Goal: Task Accomplishment & Management: Use online tool/utility

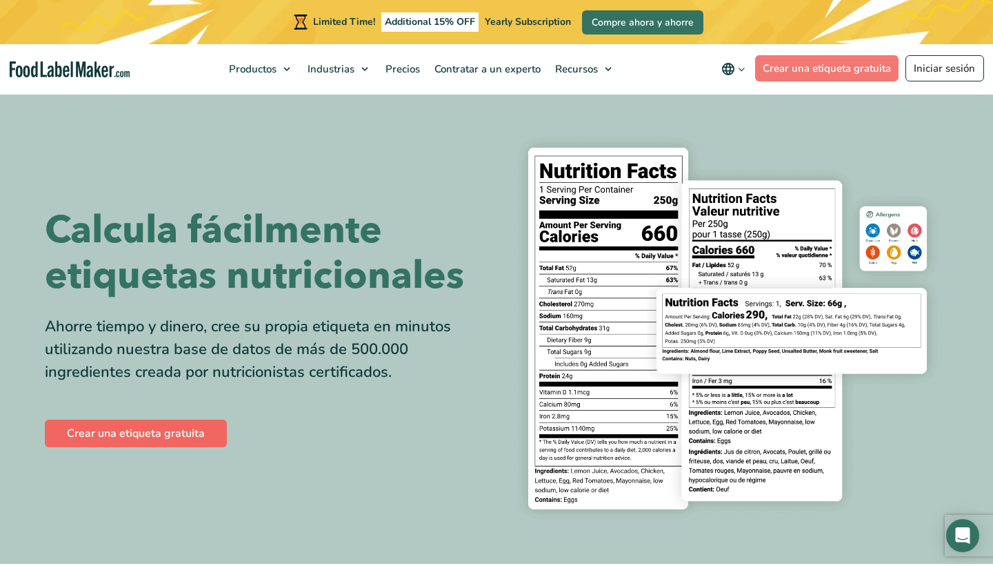
click at [170, 447] on link "Crear una etiqueta gratuita" at bounding box center [136, 433] width 182 height 28
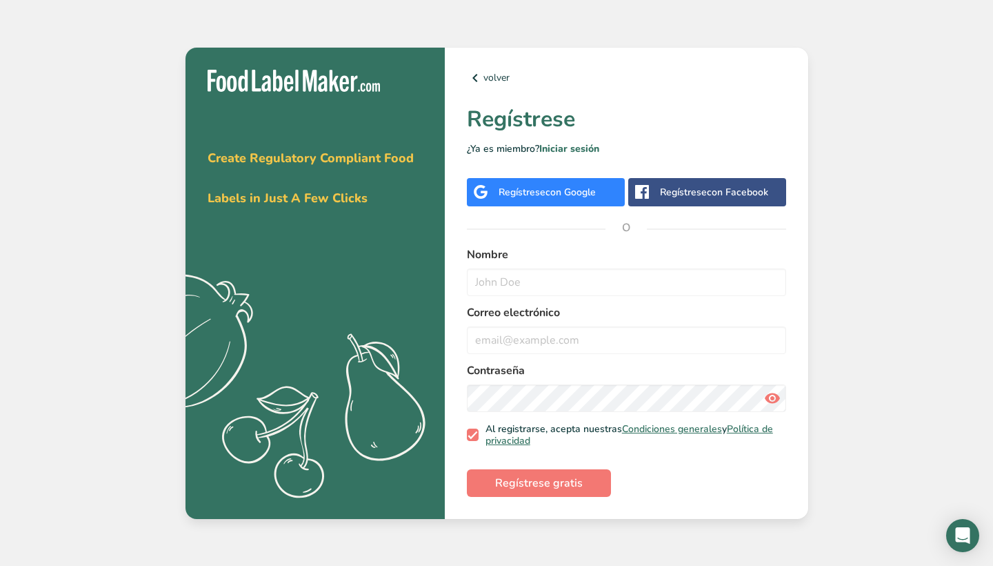
click at [577, 191] on span "con Google" at bounding box center [571, 192] width 50 height 13
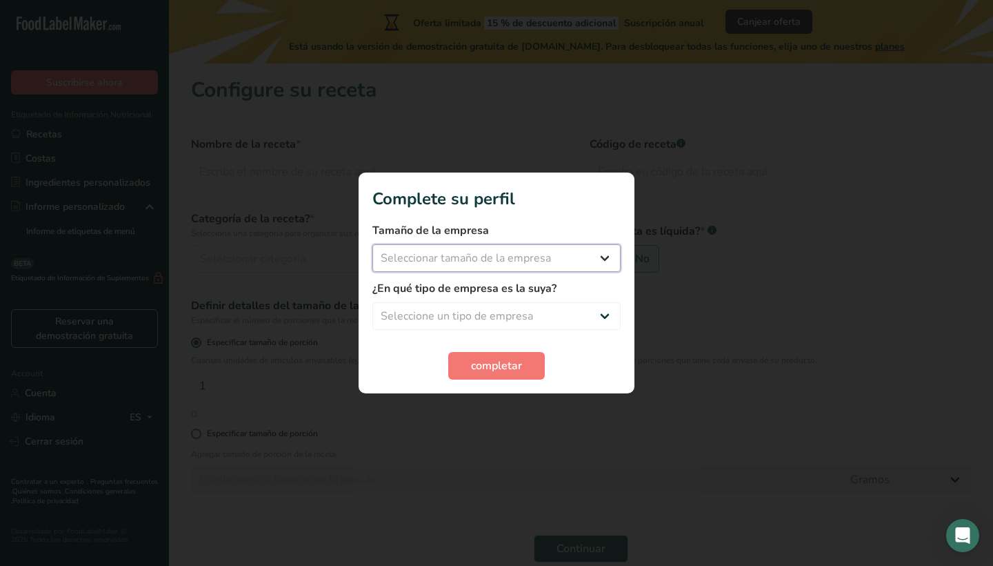
select select "1"
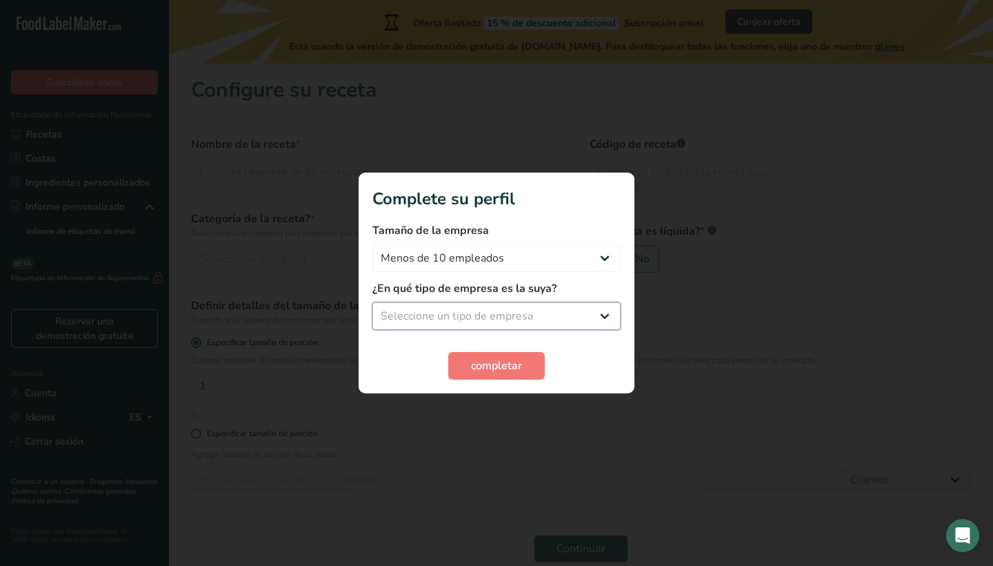
select select "1"
click at [513, 364] on span "completar" at bounding box center [496, 365] width 51 height 17
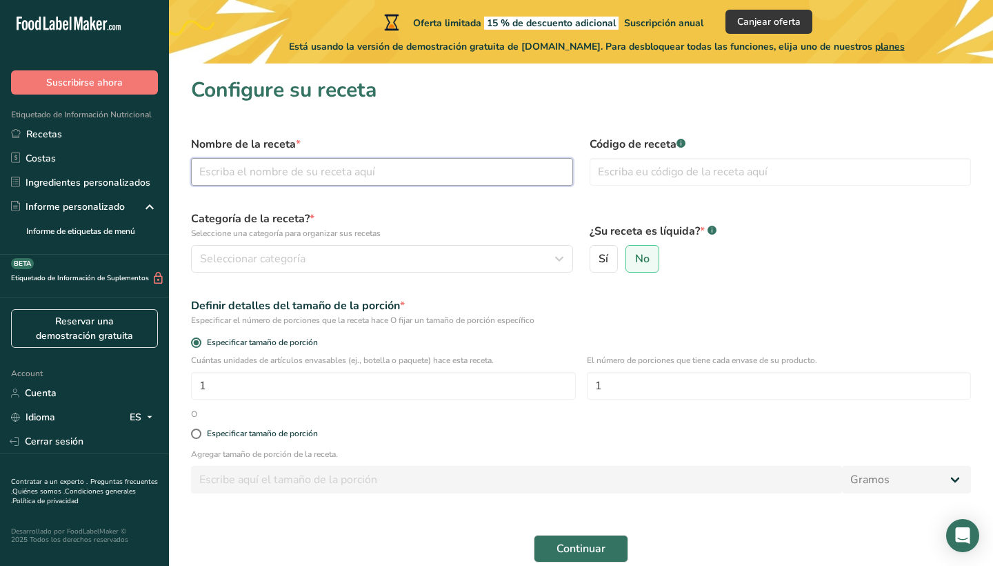
click at [283, 181] on input "text" at bounding box center [382, 172] width 382 height 28
type input "Carne Seca"
click at [581, 548] on button "Continuar" at bounding box center [581, 549] width 95 height 28
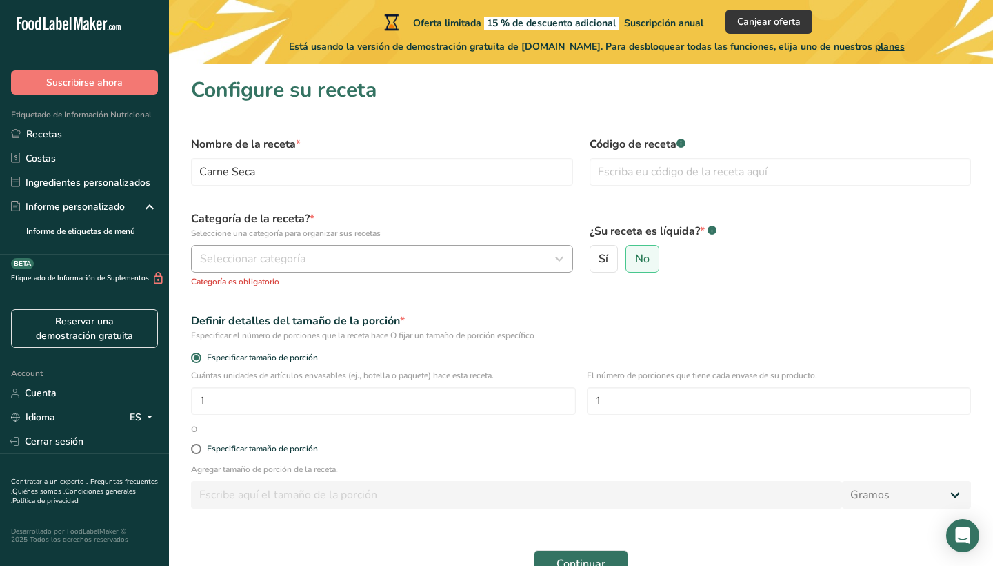
click at [275, 262] on span "Seleccionar categoría" at bounding box center [253, 258] width 106 height 17
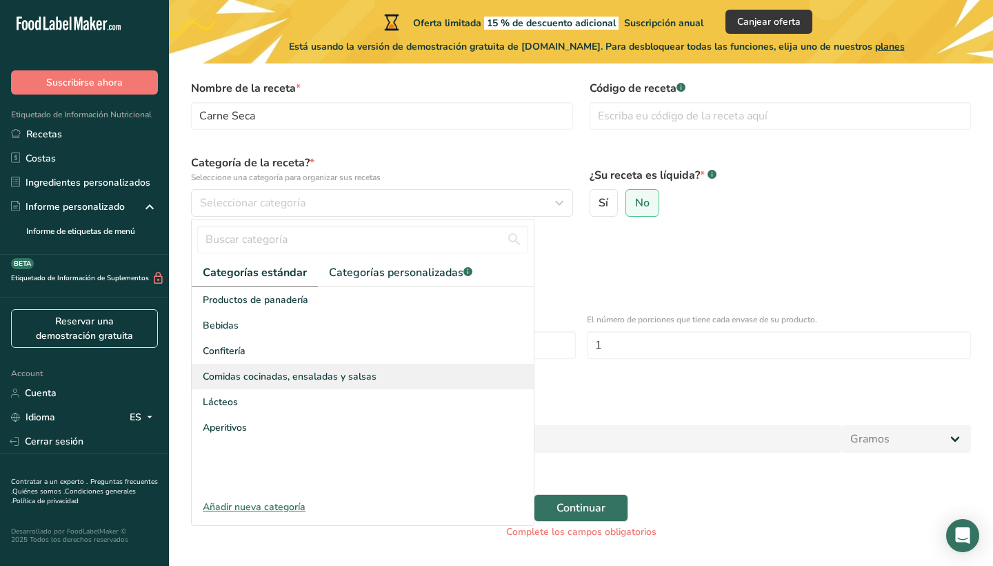
scroll to position [73, 0]
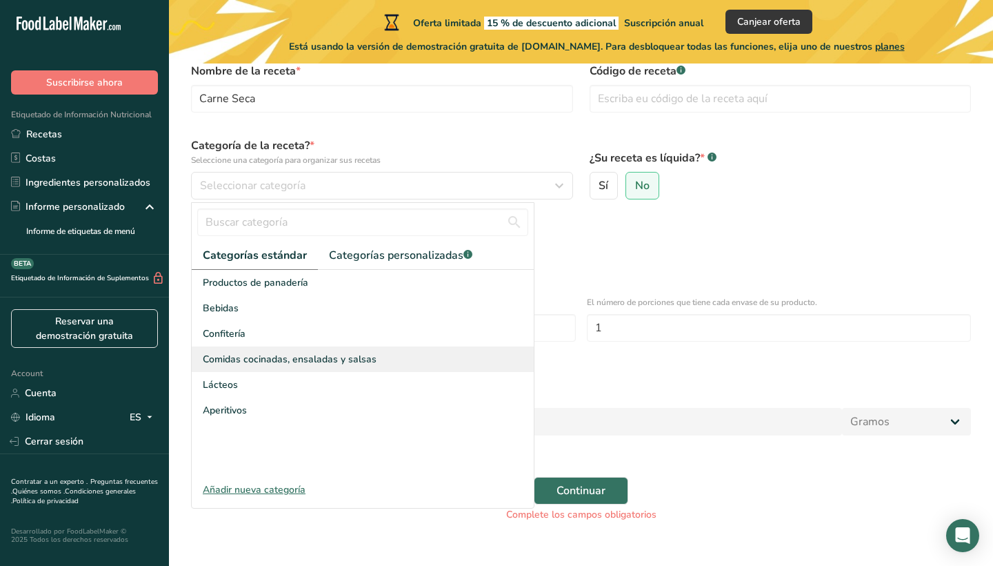
click at [304, 359] on span "Comidas cocinadas, ensaladas y salsas" at bounding box center [290, 359] width 174 height 14
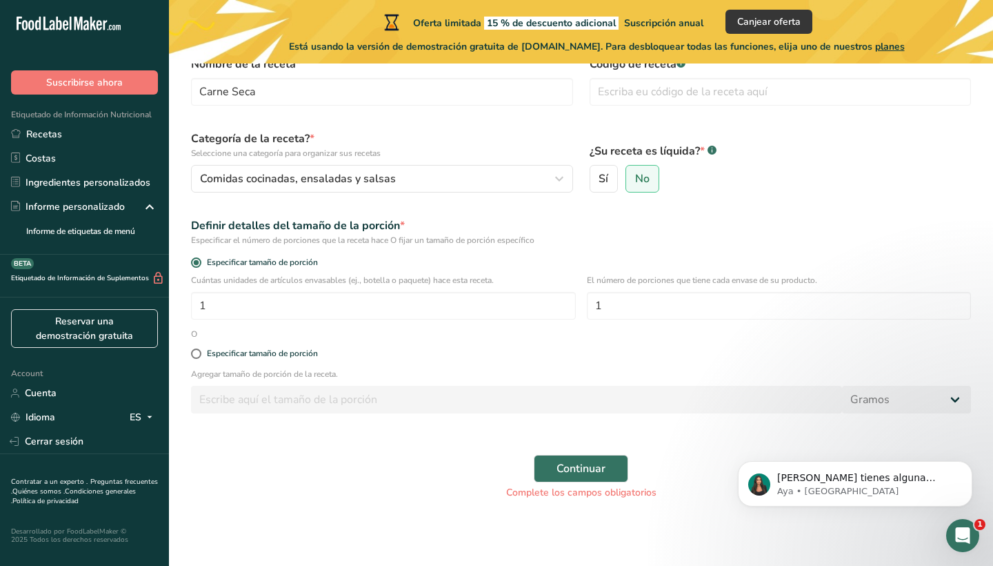
scroll to position [80, 0]
click at [608, 313] on input "1" at bounding box center [779, 306] width 385 height 28
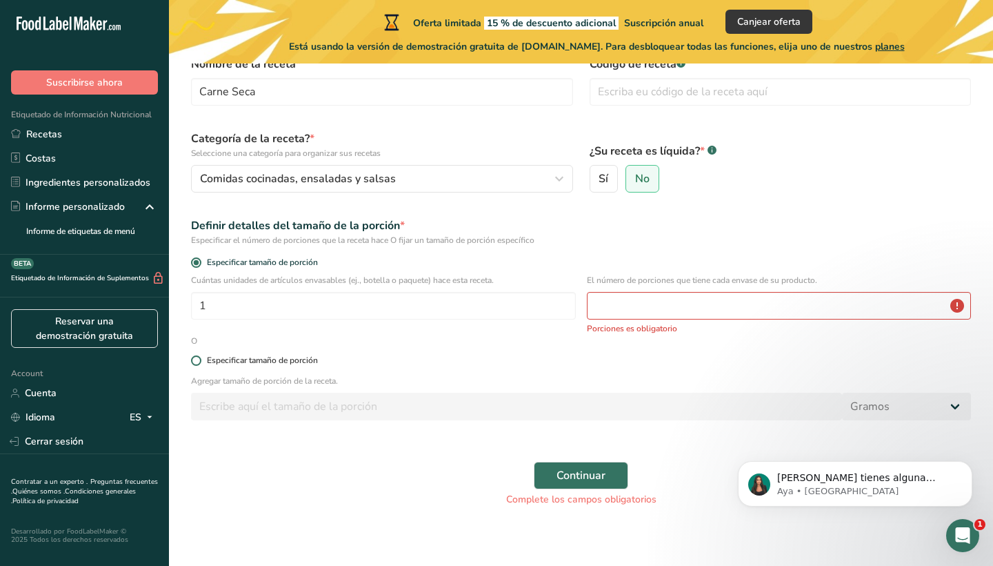
click at [193, 362] on span at bounding box center [196, 360] width 10 height 10
click at [193, 362] on input "Especificar tamaño de porción" at bounding box center [195, 360] width 9 height 9
radio input "true"
radio input "false"
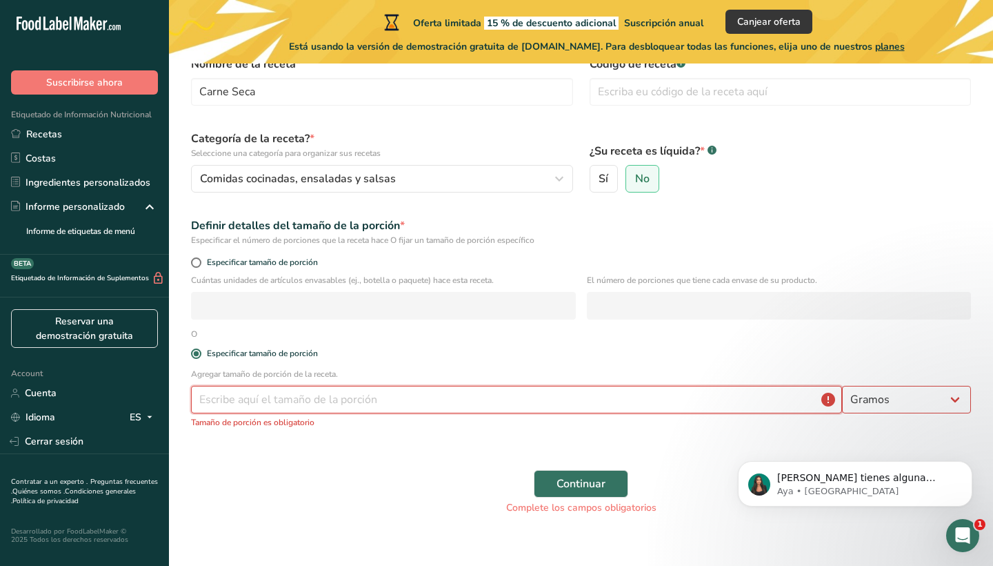
click at [380, 395] on input "number" at bounding box center [516, 400] width 651 height 28
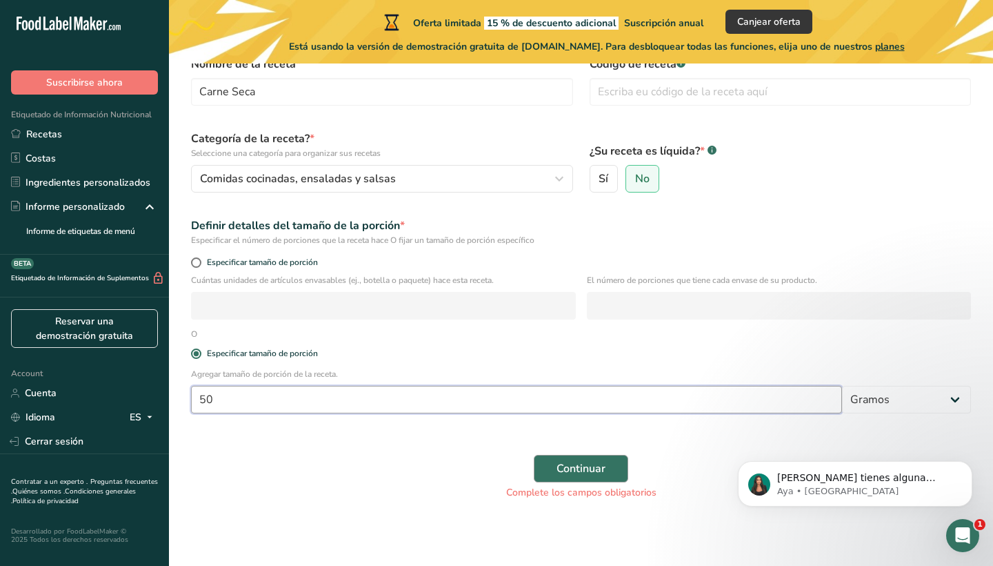
type input "50"
click at [580, 470] on span "Continuar" at bounding box center [581, 468] width 49 height 17
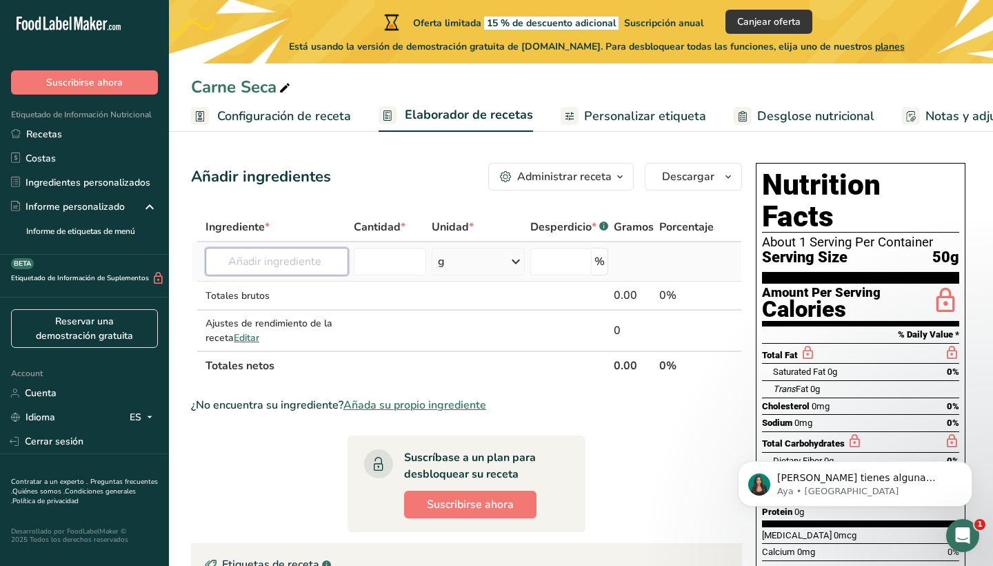
click at [270, 263] on input "text" at bounding box center [277, 262] width 143 height 28
drag, startPoint x: 388, startPoint y: 244, endPoint x: 315, endPoint y: 258, distance: 74.4
click at [315, 258] on input "Contenido tener" at bounding box center [277, 262] width 143 height 28
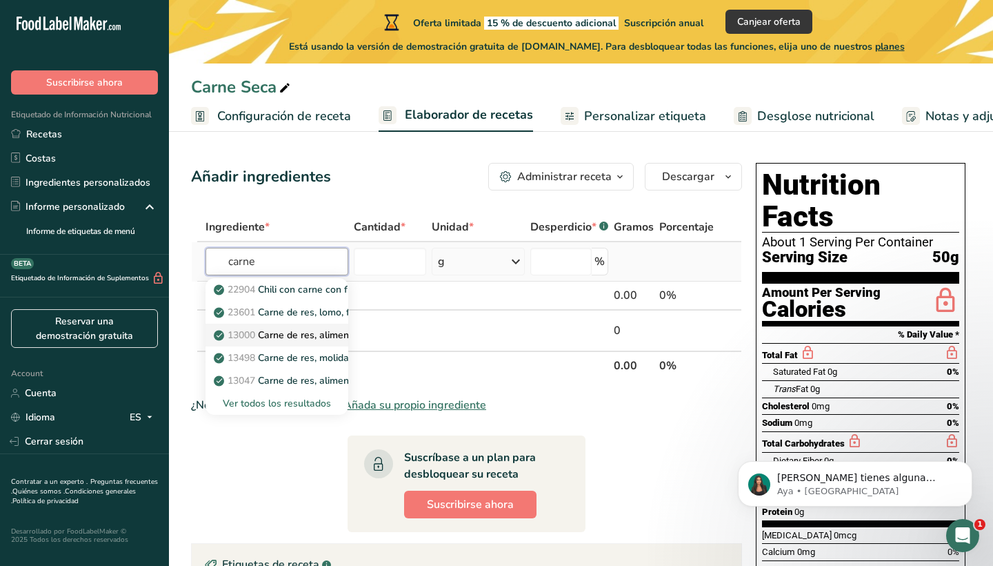
type input "carne"
click at [317, 334] on p "13000 Carne de res, alimentada con pasto, filetes, sólo magro, crudo" at bounding box center [374, 335] width 315 height 14
type input "Beef, grass-fed, strip steaks, lean only, raw"
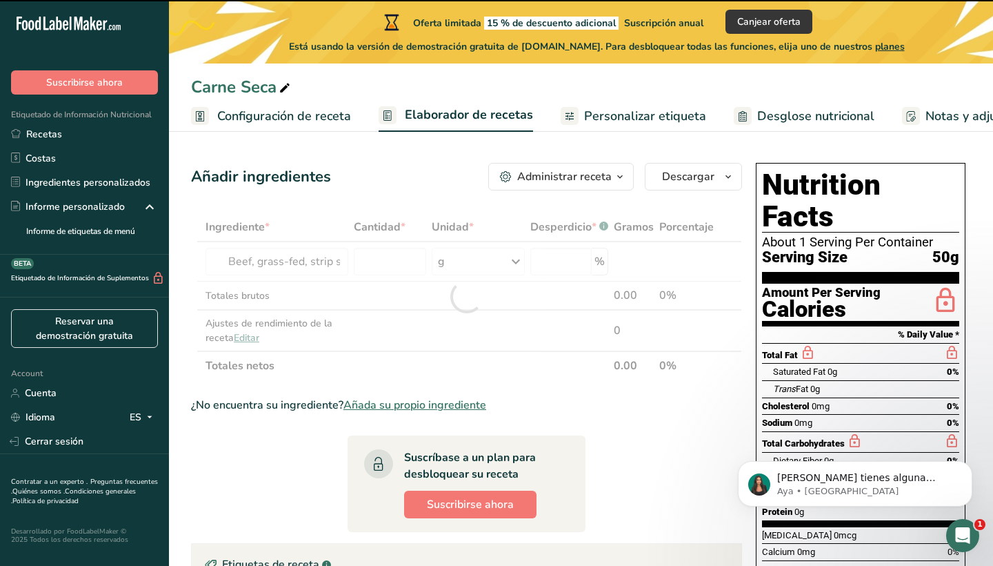
type input "0"
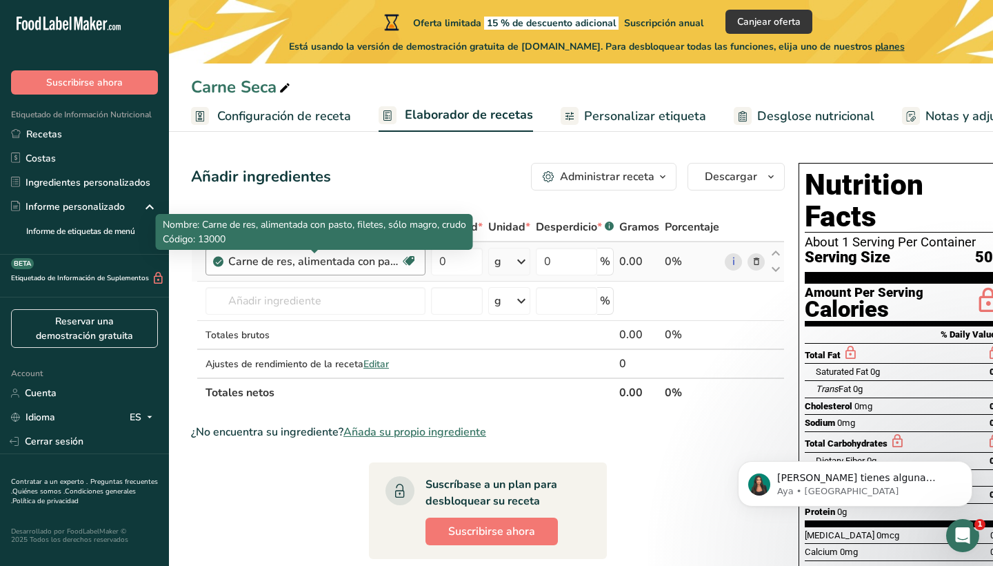
click at [390, 264] on div "Carne de res, alimentada con pasto, filetes, sólo magro, crudo" at bounding box center [314, 261] width 172 height 17
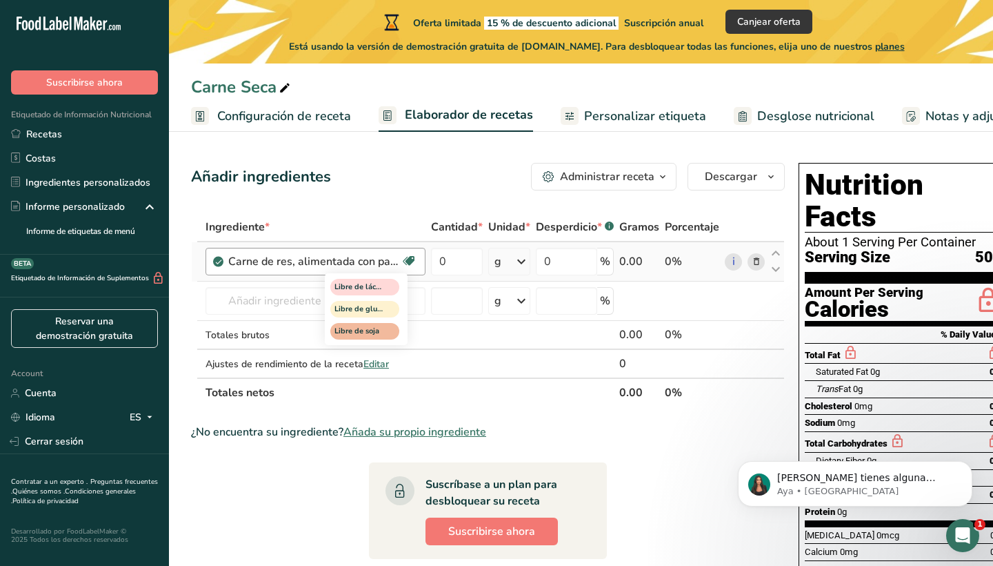
click at [405, 260] on icon at bounding box center [409, 260] width 14 height 21
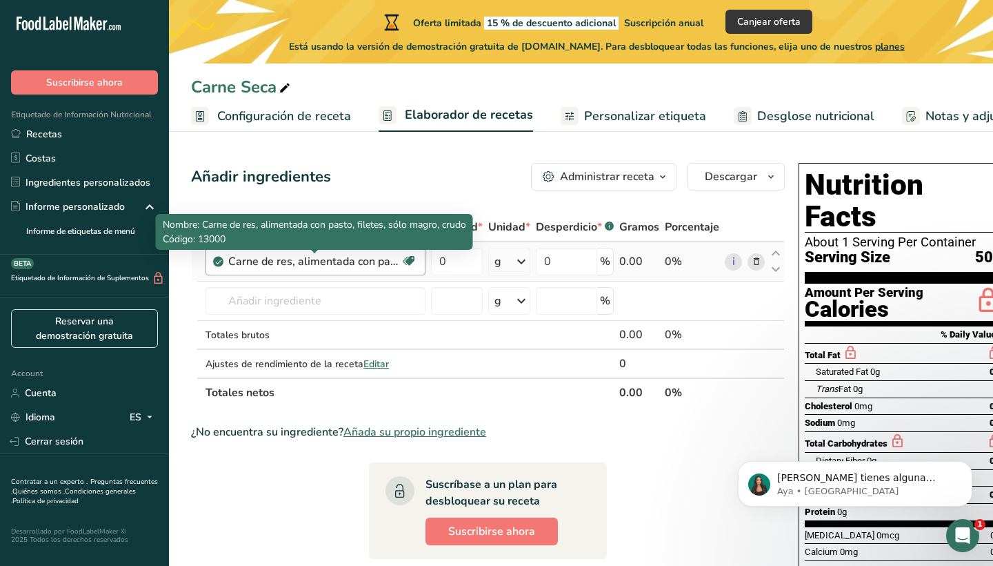
click at [382, 264] on div "Carne de res, alimentada con pasto, filetes, sólo magro, crudo" at bounding box center [314, 261] width 172 height 17
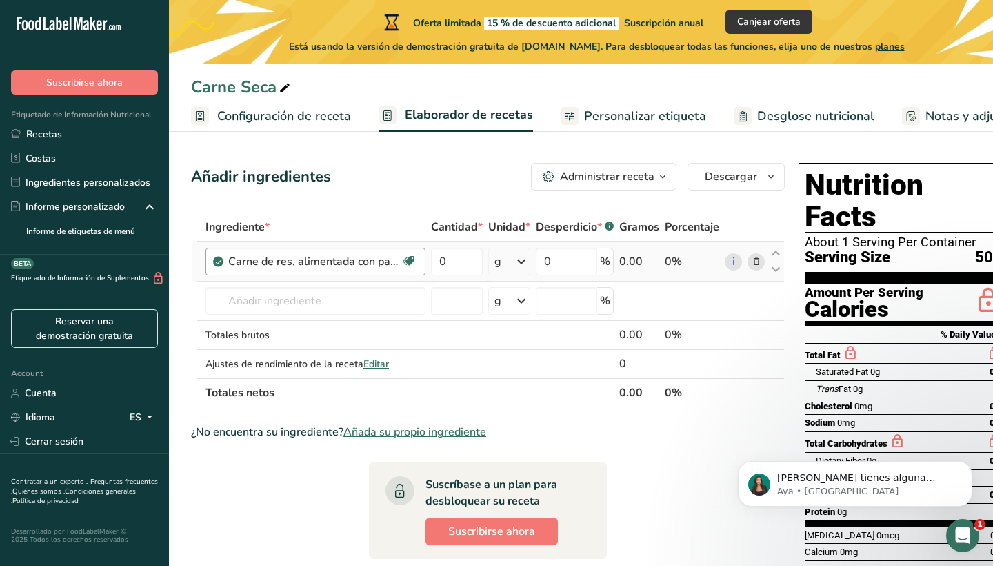
click at [379, 264] on div "Carne de res, alimentada con pasto, filetes, sólo magro, crudo" at bounding box center [314, 261] width 172 height 17
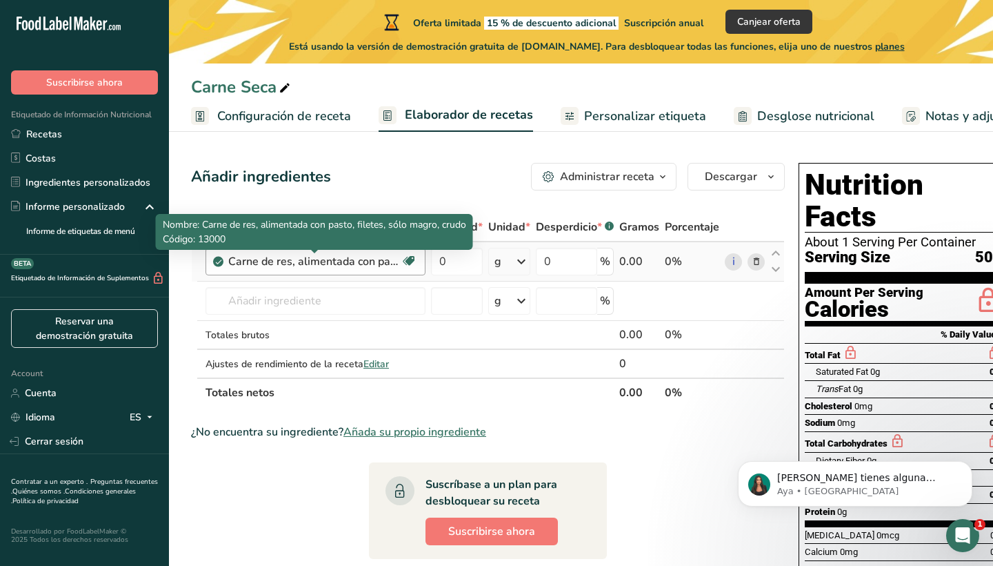
click at [379, 264] on div "Carne de res, alimentada con pasto, filetes, sólo magro, crudo" at bounding box center [314, 261] width 172 height 17
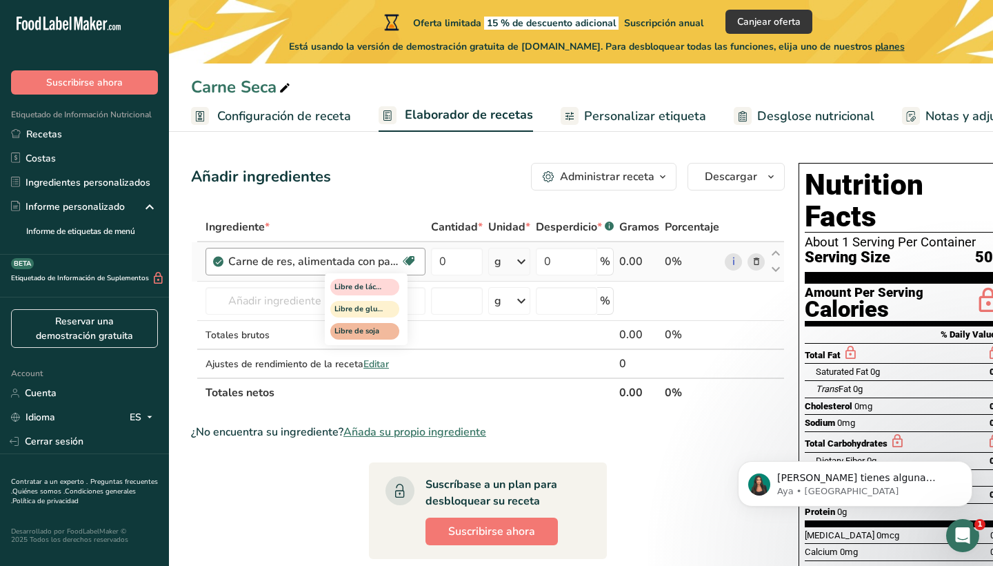
click at [412, 261] on icon at bounding box center [409, 260] width 14 height 21
click at [226, 265] on div "Carne de res, alimentada con pasto, filetes, sólo magro, crudo Libre de lácteos…" at bounding box center [316, 262] width 220 height 28
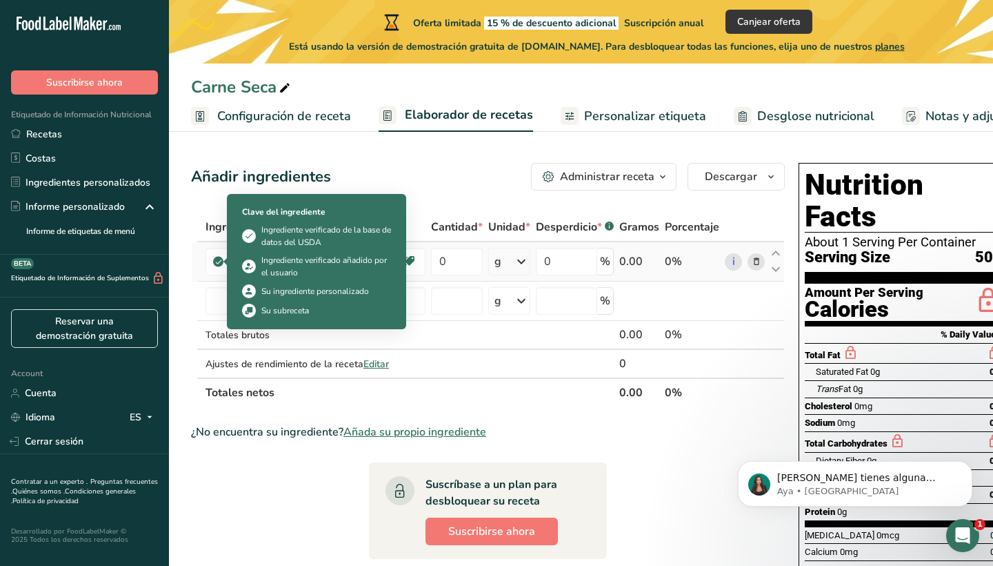
click at [221, 266] on icon at bounding box center [219, 261] width 8 height 12
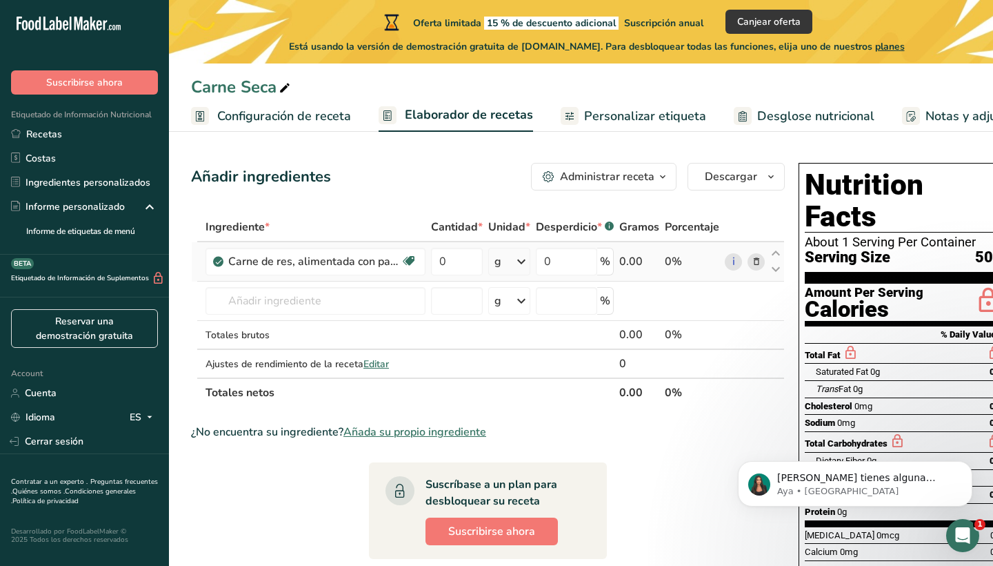
click at [221, 264] on icon at bounding box center [219, 261] width 8 height 12
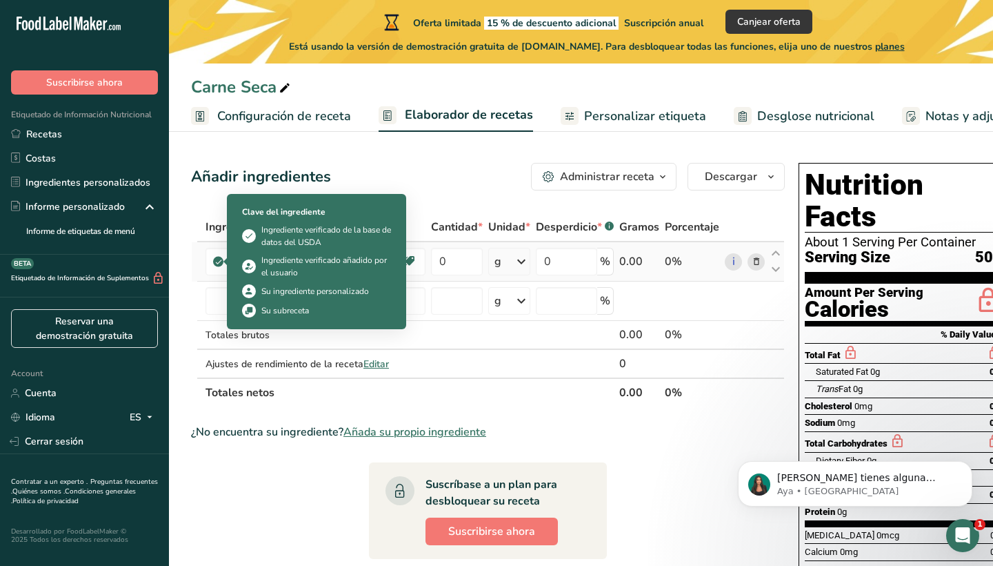
click at [221, 264] on icon at bounding box center [219, 261] width 8 height 12
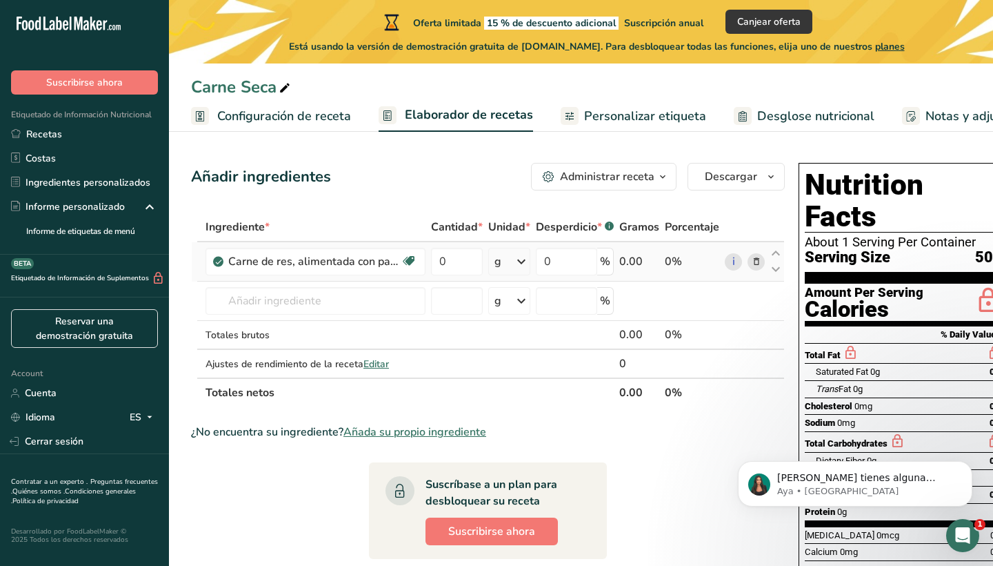
click at [753, 263] on icon at bounding box center [757, 262] width 10 height 14
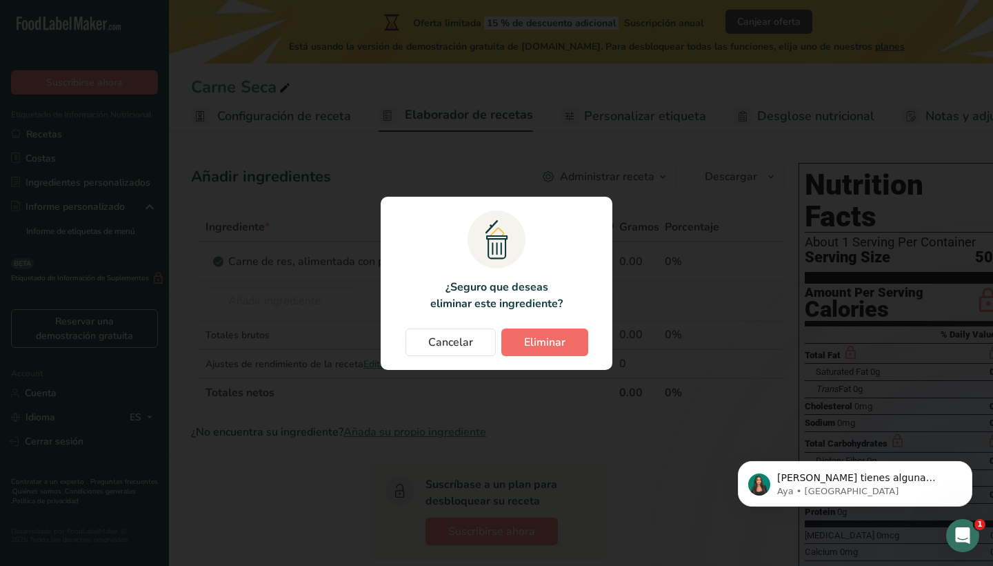
click at [522, 339] on button "Eliminar" at bounding box center [545, 342] width 87 height 28
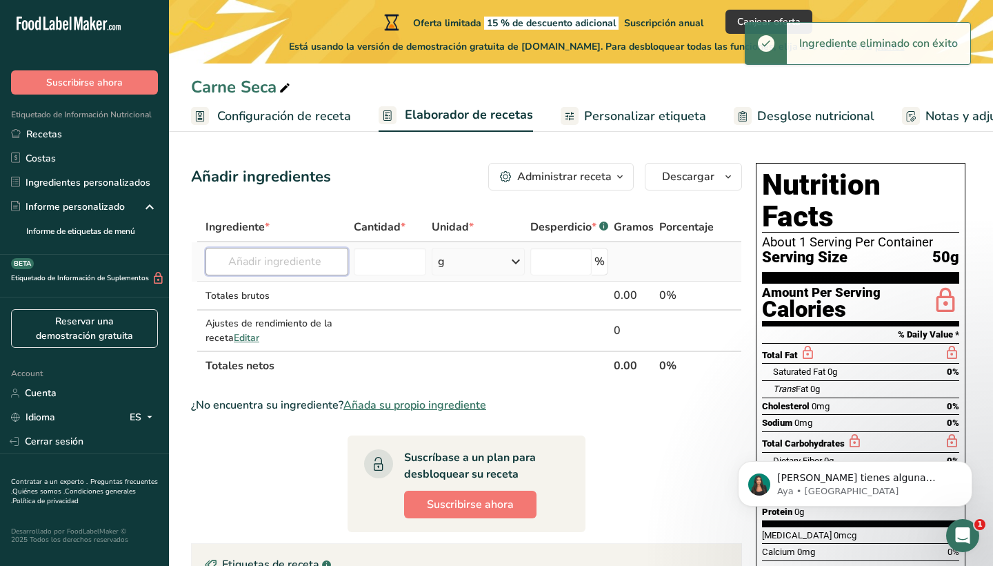
click at [306, 269] on input "text" at bounding box center [277, 262] width 143 height 28
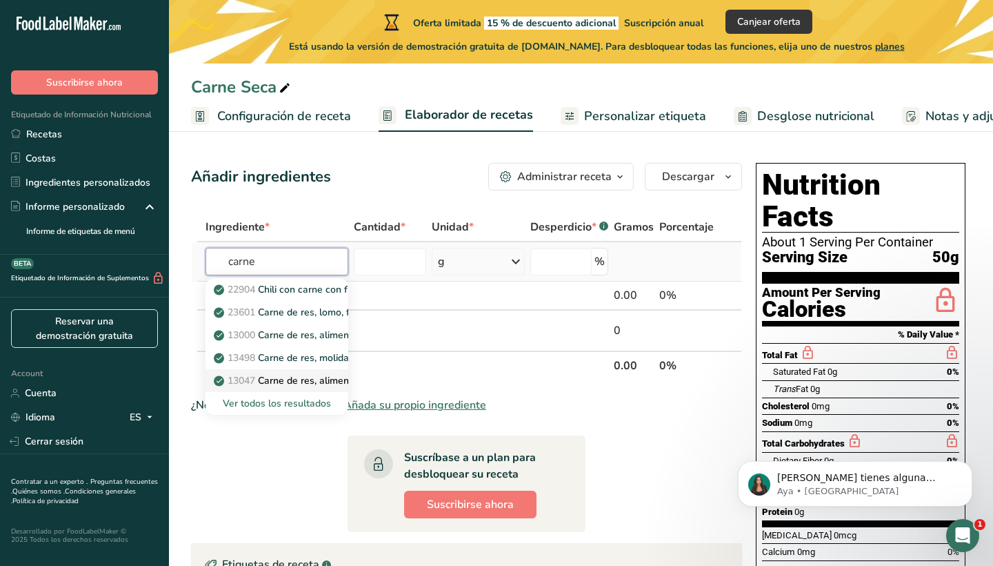
type input "carne"
click at [315, 377] on p "13047 Carne de res, alimentada con pasto, molida, cruda" at bounding box center [348, 380] width 263 height 14
type input "Beef, grass-fed, ground, raw"
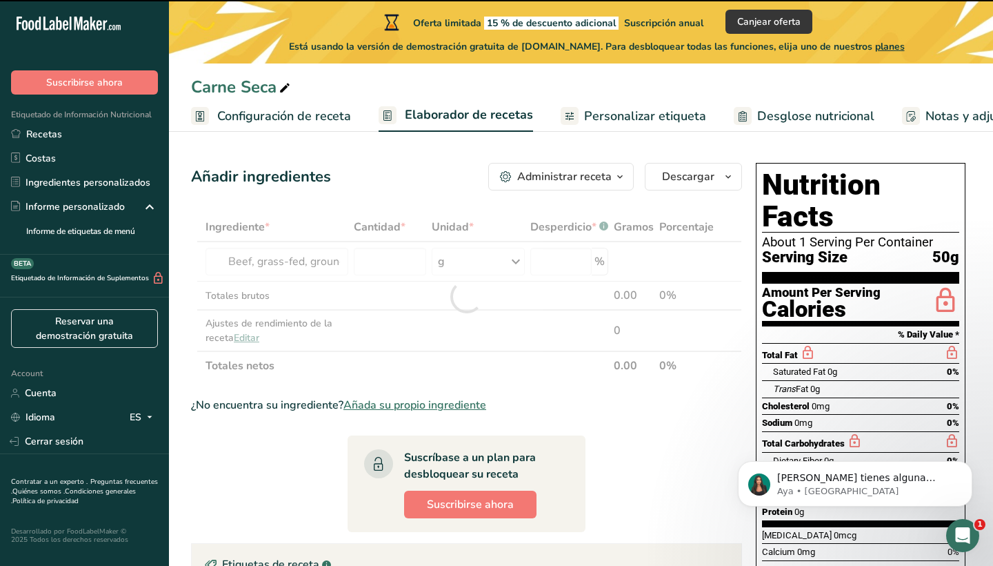
type input "0"
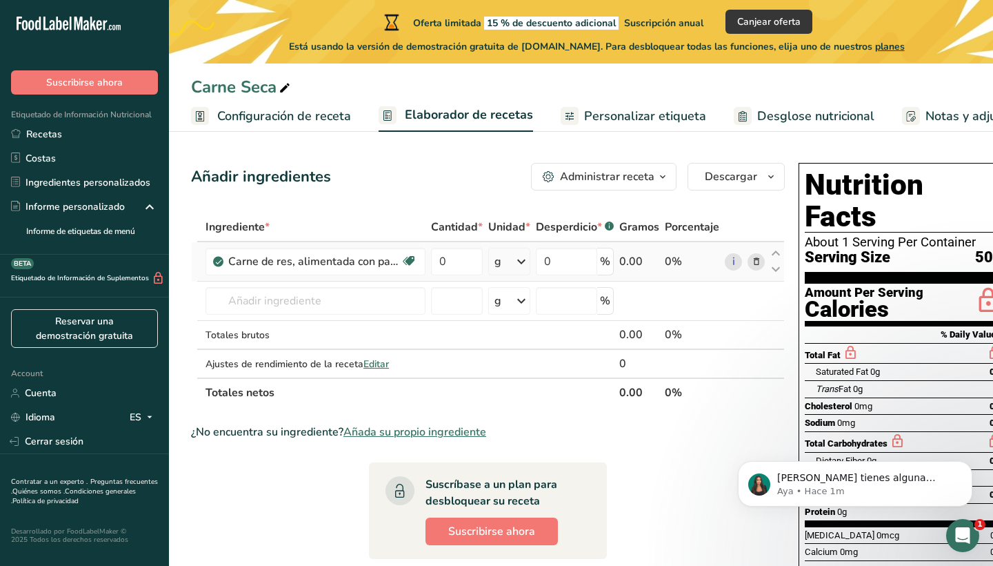
click at [753, 261] on icon at bounding box center [757, 262] width 10 height 14
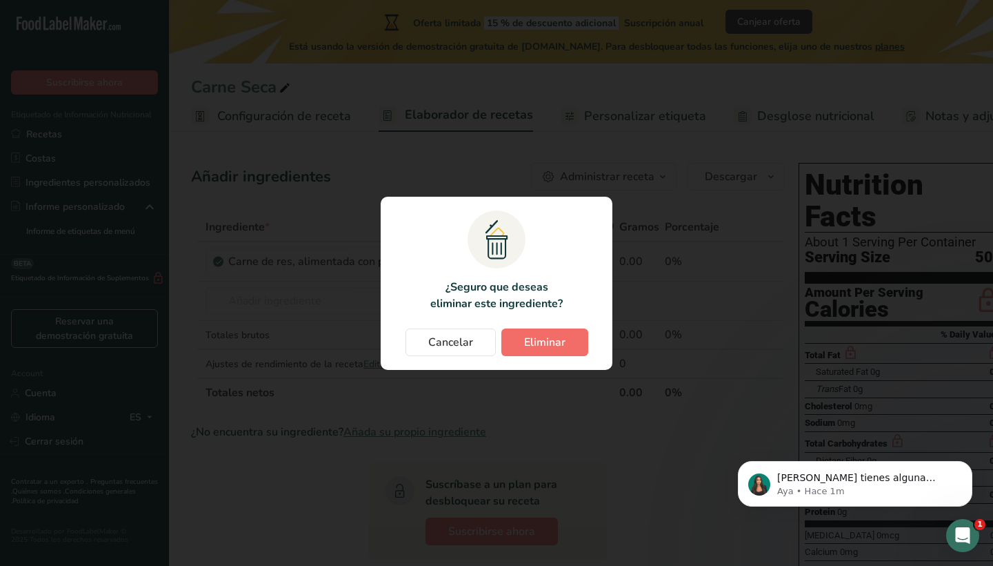
click at [566, 339] on button "Eliminar" at bounding box center [545, 342] width 87 height 28
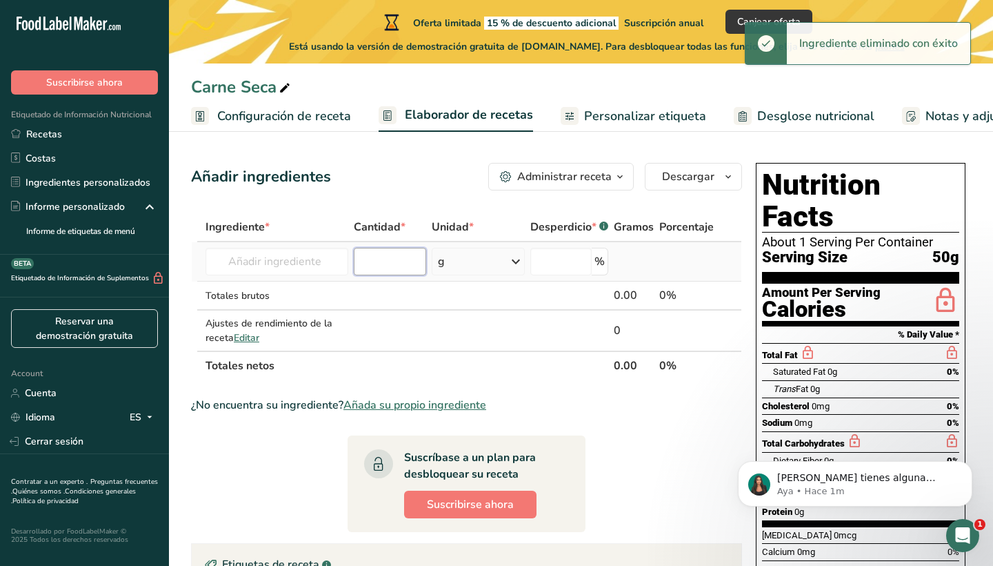
click at [386, 266] on input "number" at bounding box center [390, 262] width 72 height 28
click at [318, 258] on input "text" at bounding box center [277, 262] width 143 height 28
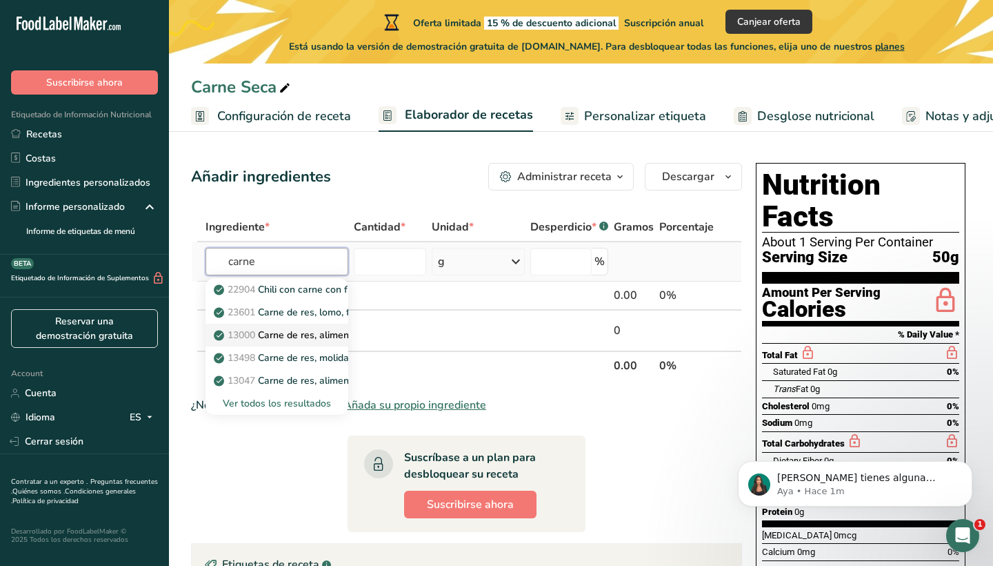
type input "carne"
click at [310, 336] on p "13000 Carne de res, alimentada con pasto, filetes, sólo magro, crudo" at bounding box center [374, 335] width 315 height 14
type input "Beef, grass-fed, strip steaks, lean only, raw"
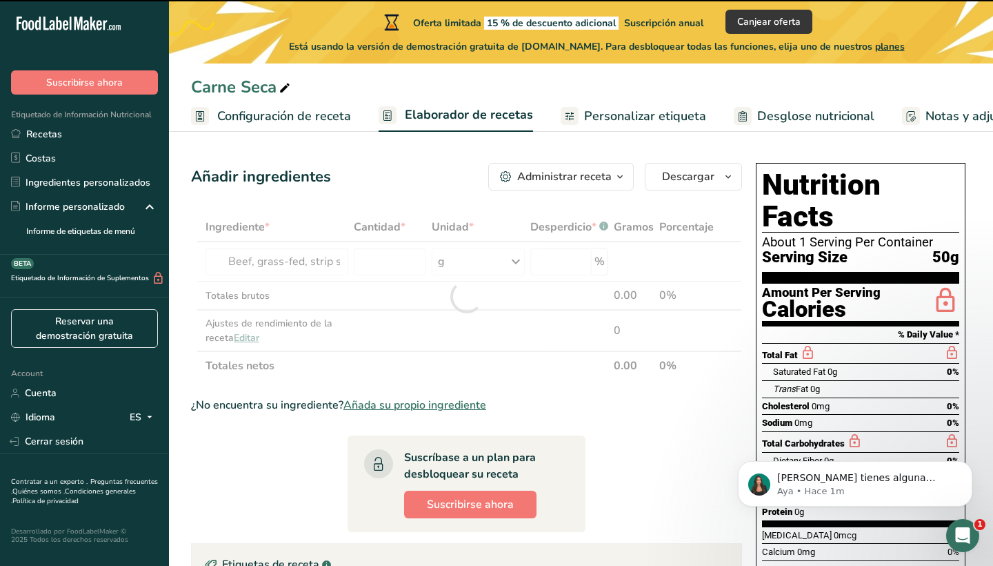
type input "0"
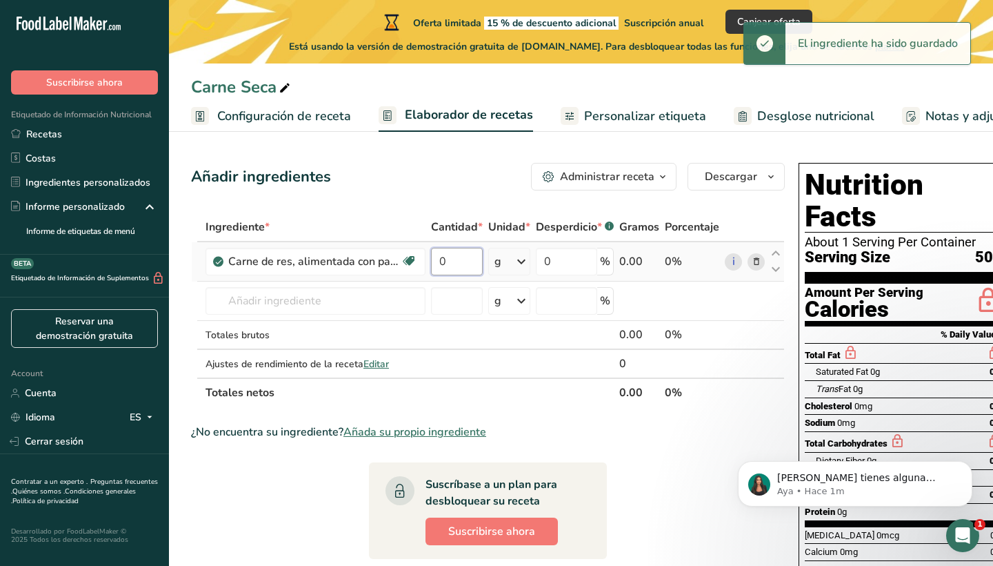
click at [464, 265] on input "0" at bounding box center [457, 262] width 52 height 28
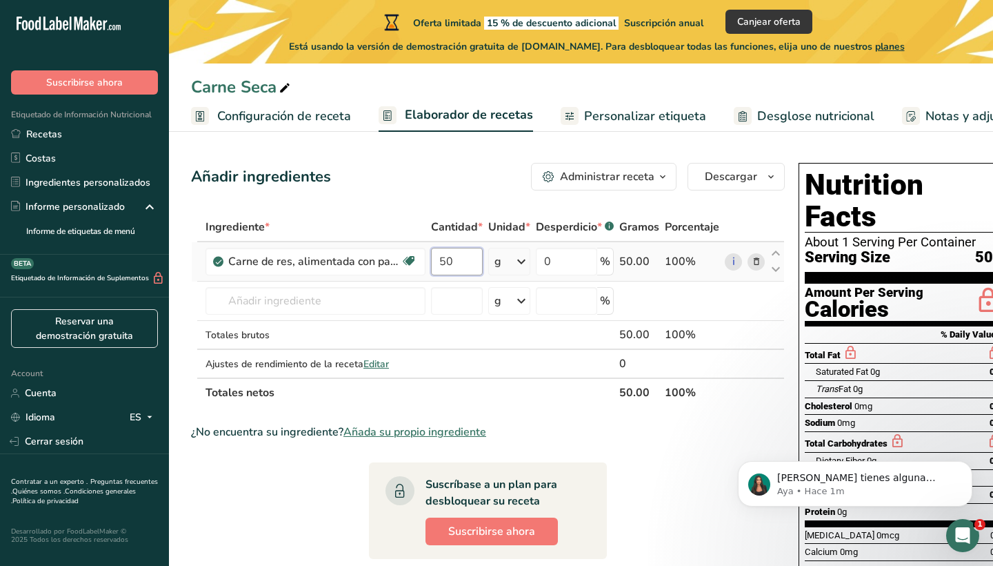
type input "5"
type input "1"
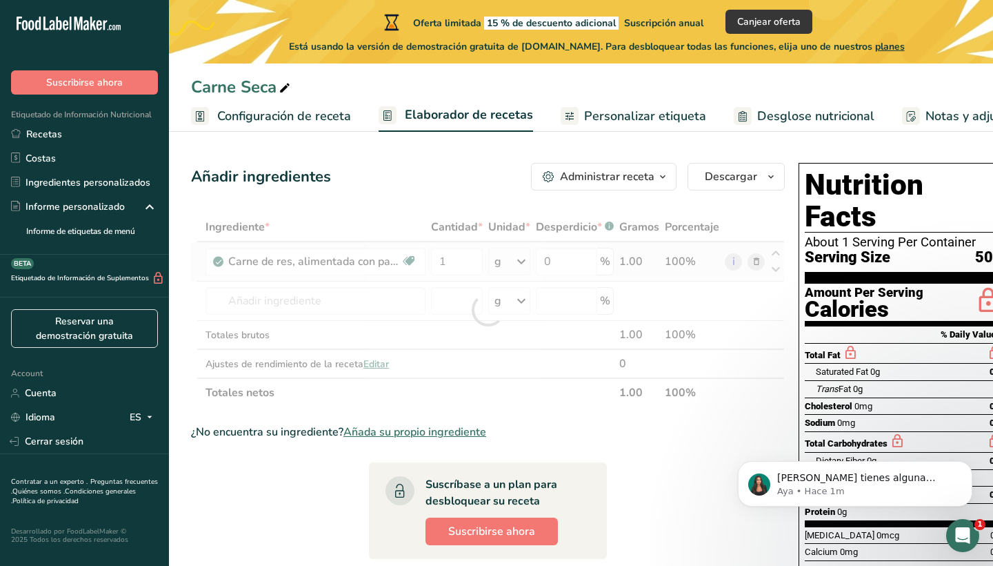
click at [513, 256] on div "Ingrediente * Cantidad * Unidad * Desperdicio * .a-a{fill:#347362;}.b-a{fill:#f…" at bounding box center [488, 309] width 594 height 195
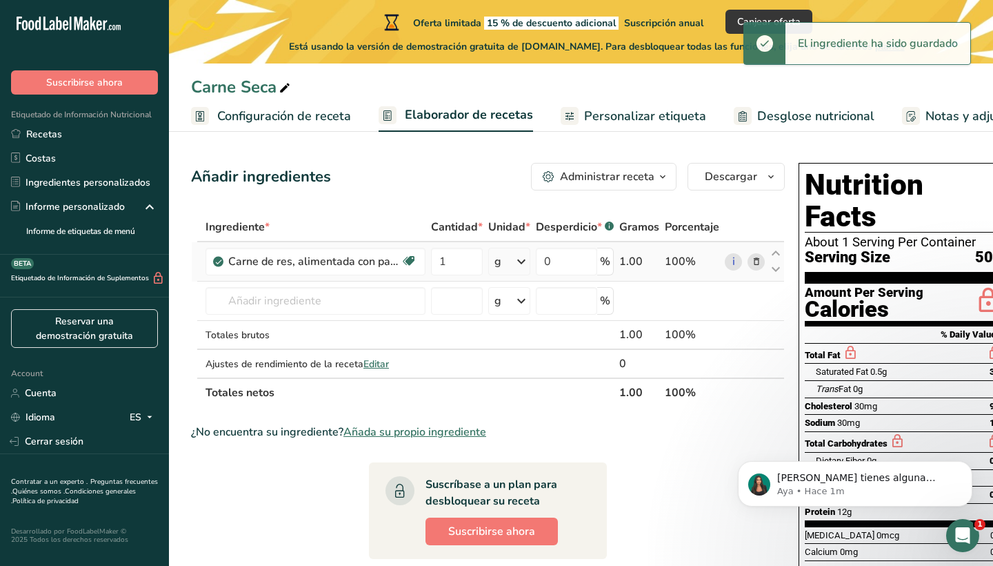
click at [519, 264] on icon at bounding box center [521, 261] width 17 height 25
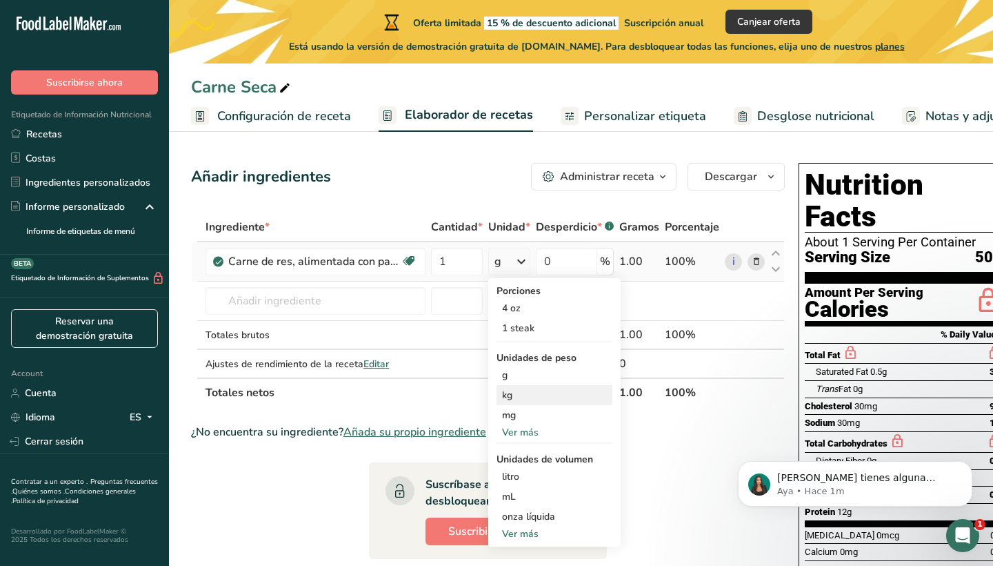
click at [530, 390] on div "kg" at bounding box center [555, 395] width 116 height 20
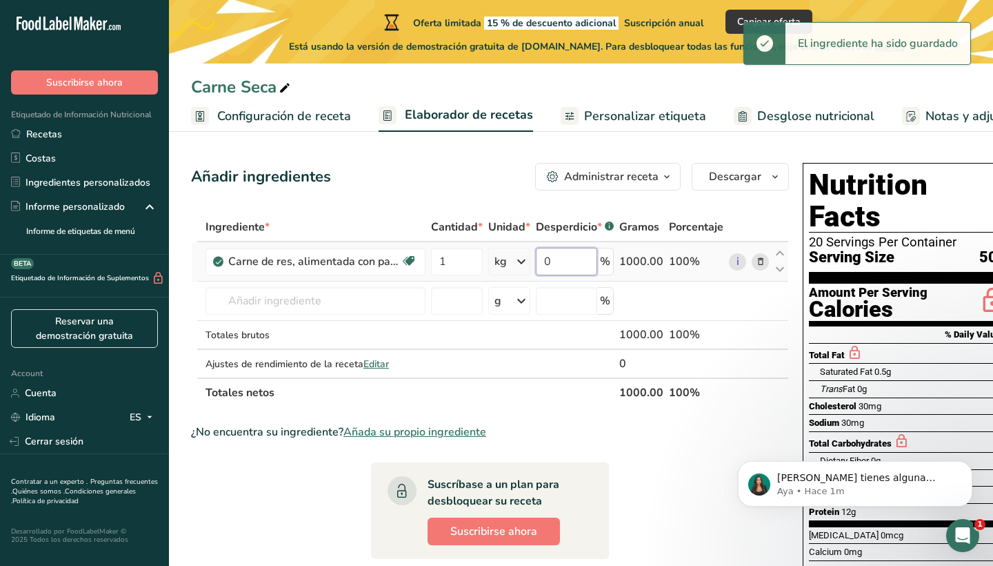
click at [586, 270] on input "0" at bounding box center [566, 262] width 61 height 28
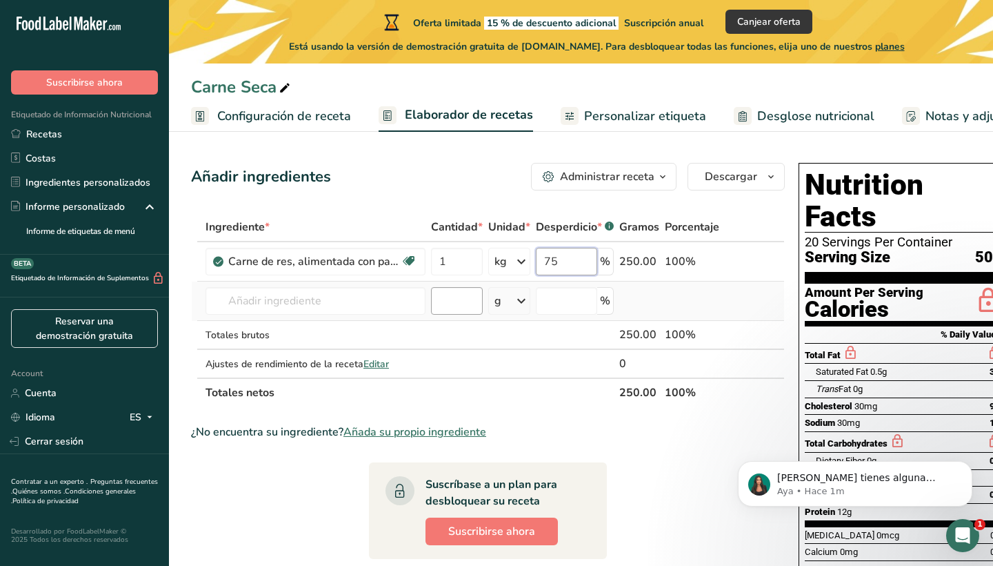
type input "75"
click at [461, 290] on div "Ingrediente * Cantidad * Unidad * Desperdicio * .a-a{fill:#347362;}.b-a{fill:#f…" at bounding box center [488, 309] width 594 height 195
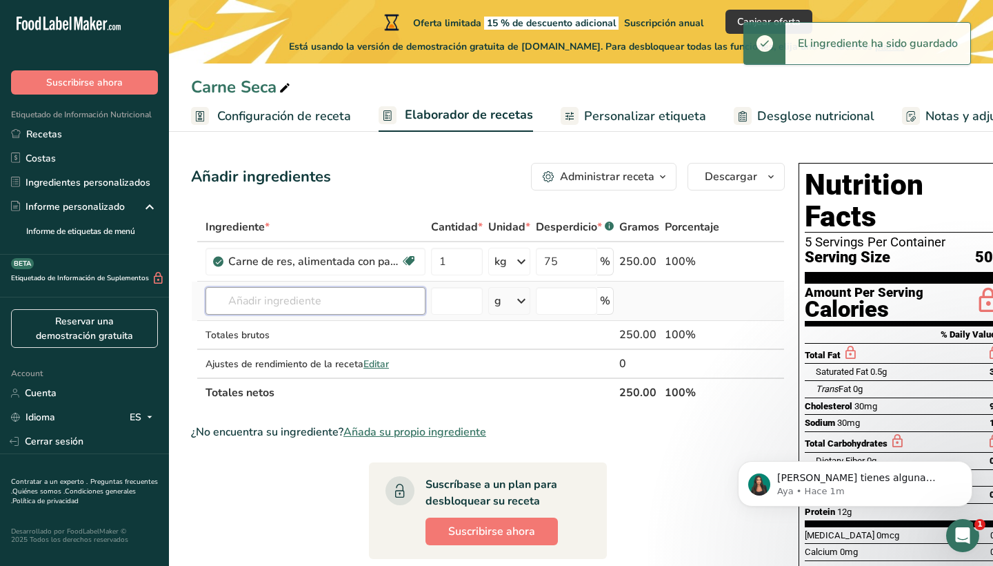
click at [379, 306] on input "text" at bounding box center [316, 301] width 220 height 28
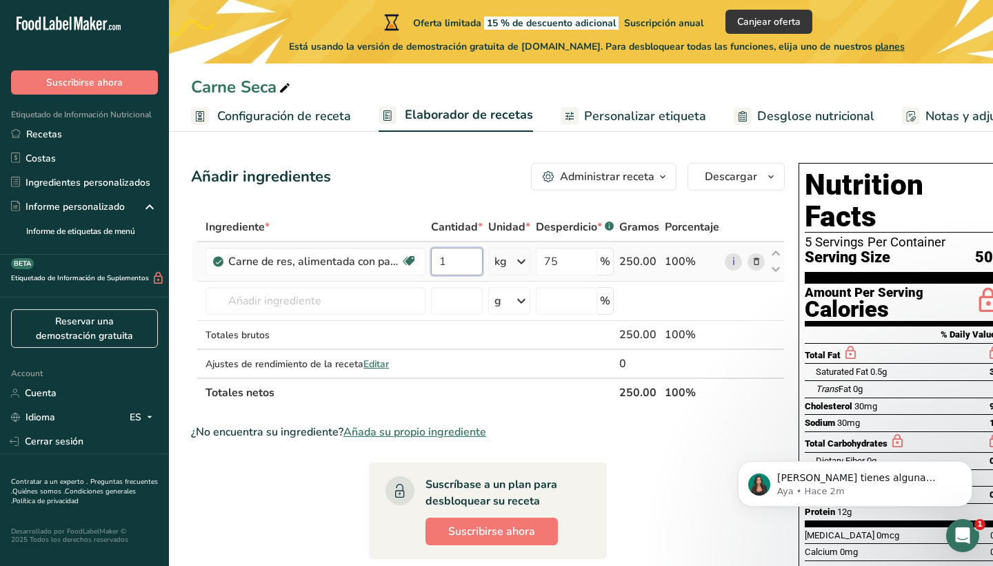
click at [460, 259] on input "1" at bounding box center [457, 262] width 52 height 28
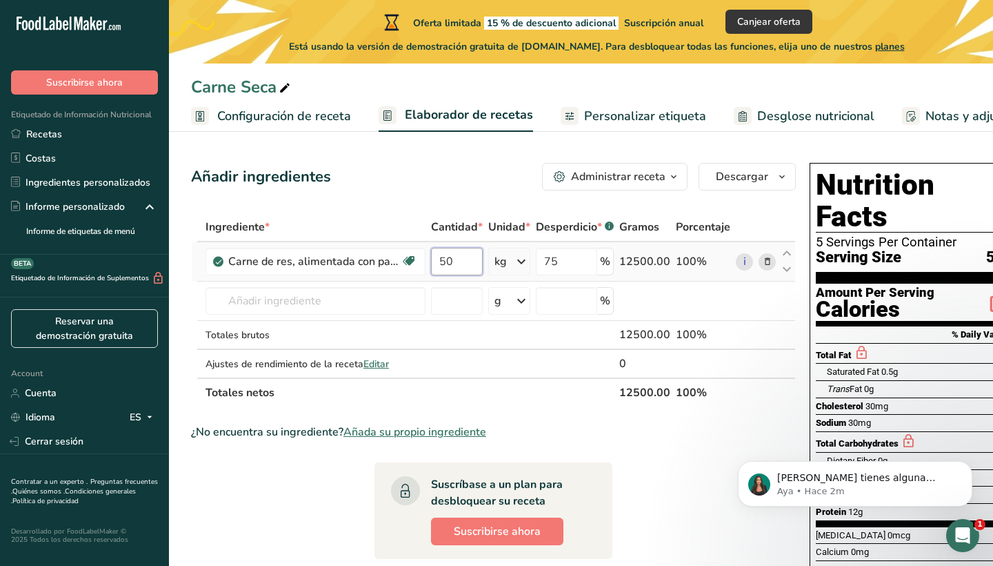
type input "50"
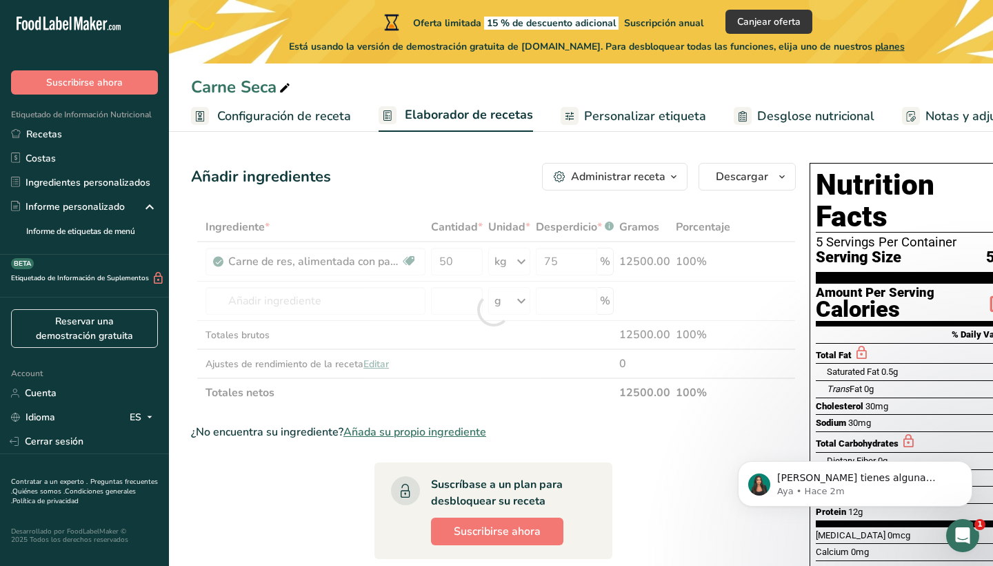
click at [524, 267] on div "Ingrediente * Cantidad * Unidad * Desperdicio * .a-a{fill:#347362;}.b-a{fill:#f…" at bounding box center [493, 309] width 605 height 195
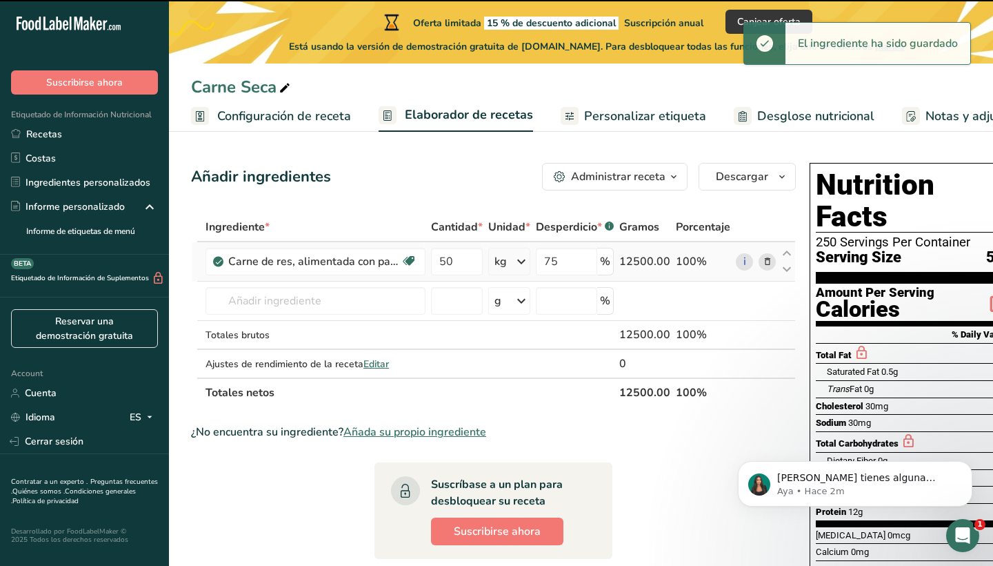
click at [513, 266] on icon at bounding box center [521, 261] width 17 height 25
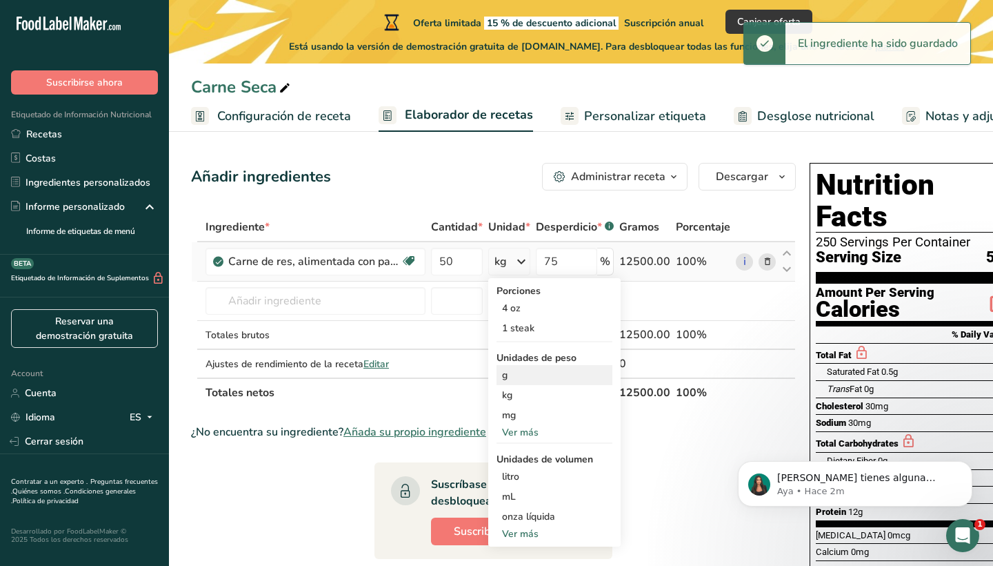
click at [520, 375] on div "g" at bounding box center [555, 375] width 116 height 20
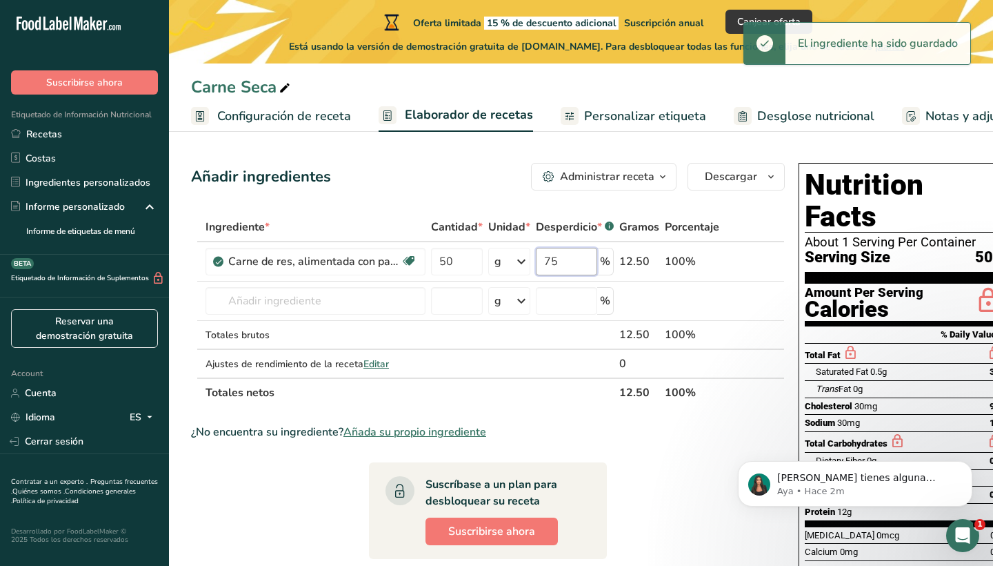
click at [582, 267] on input "75" at bounding box center [566, 262] width 61 height 28
type input "7"
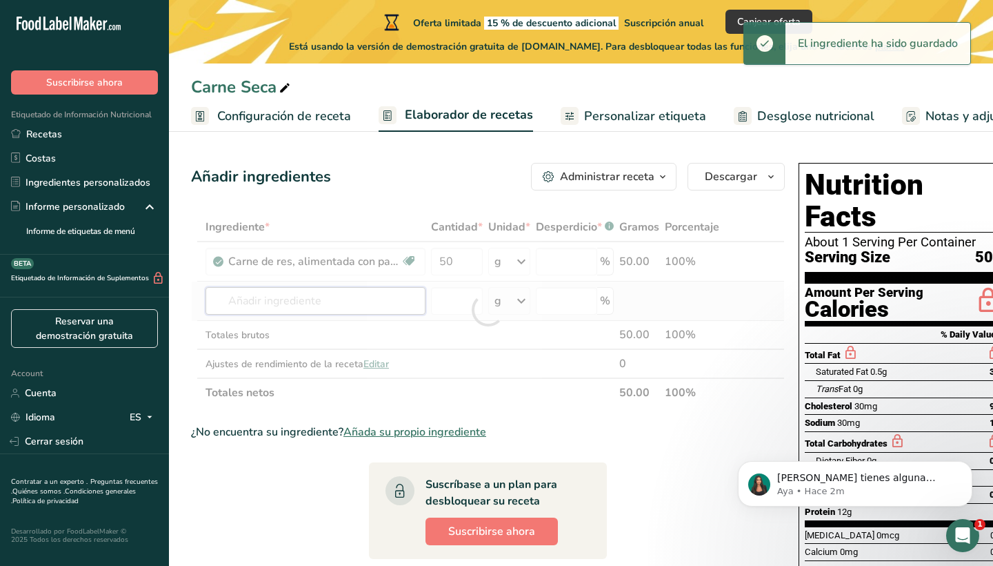
click at [316, 313] on div "Ingrediente * Cantidad * Unidad * Desperdicio * .a-a{fill:#347362;}.b-a{fill:#f…" at bounding box center [488, 309] width 594 height 195
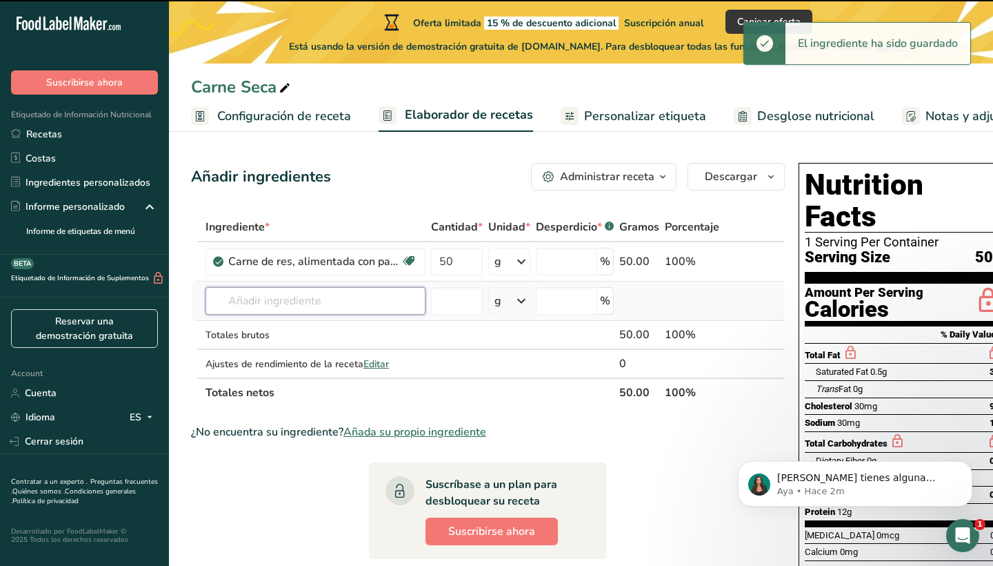
type input "0"
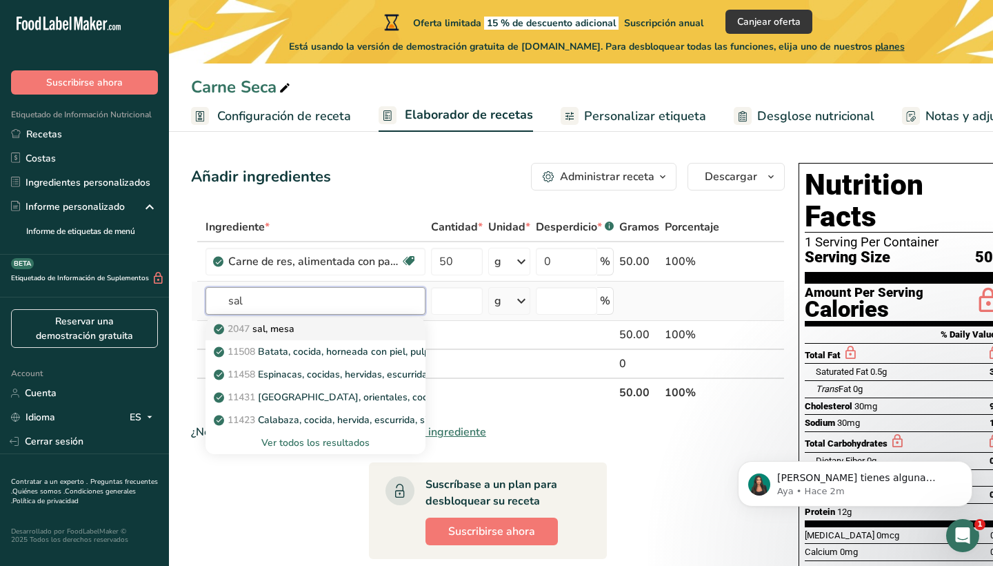
type input "sal"
click at [314, 328] on div "2047 sal, [GEOGRAPHIC_DATA]" at bounding box center [305, 328] width 176 height 14
type input "Salt, table"
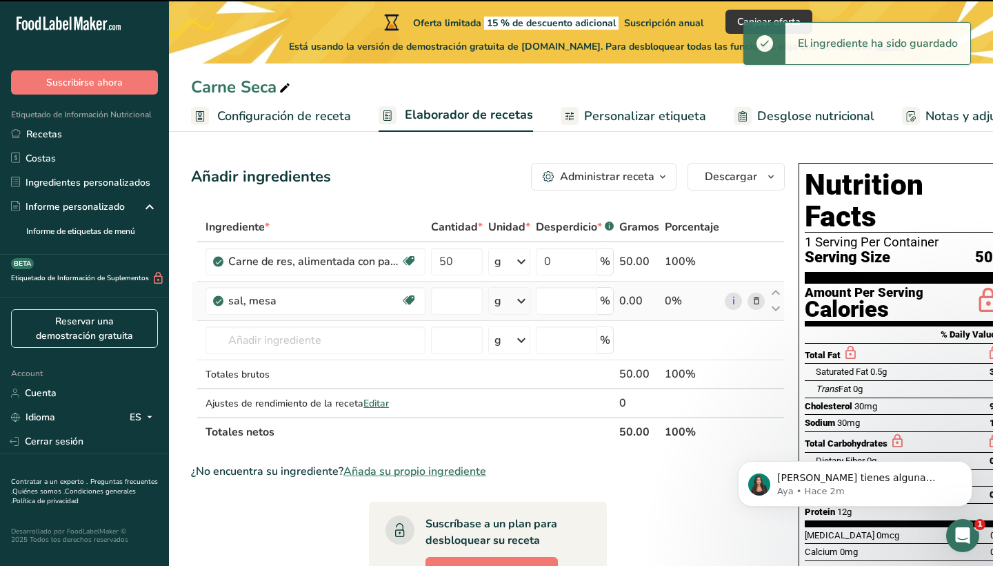
type input "0"
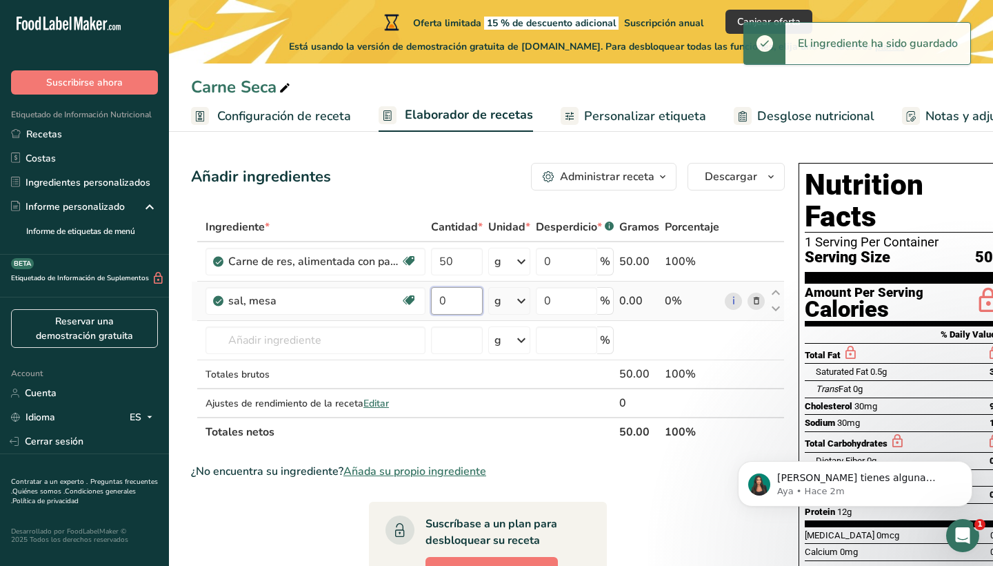
click at [459, 301] on input "0" at bounding box center [457, 301] width 52 height 28
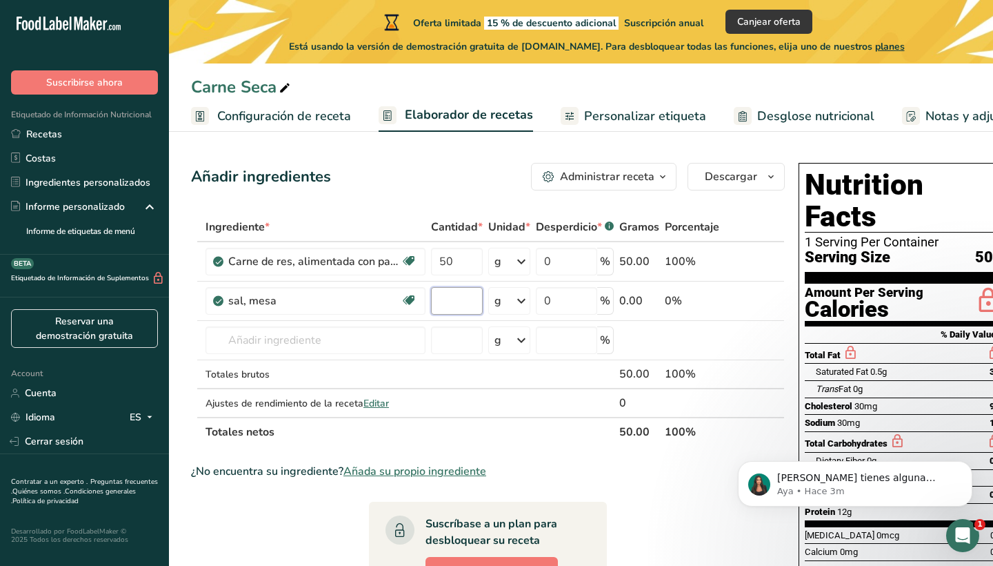
type input "5"
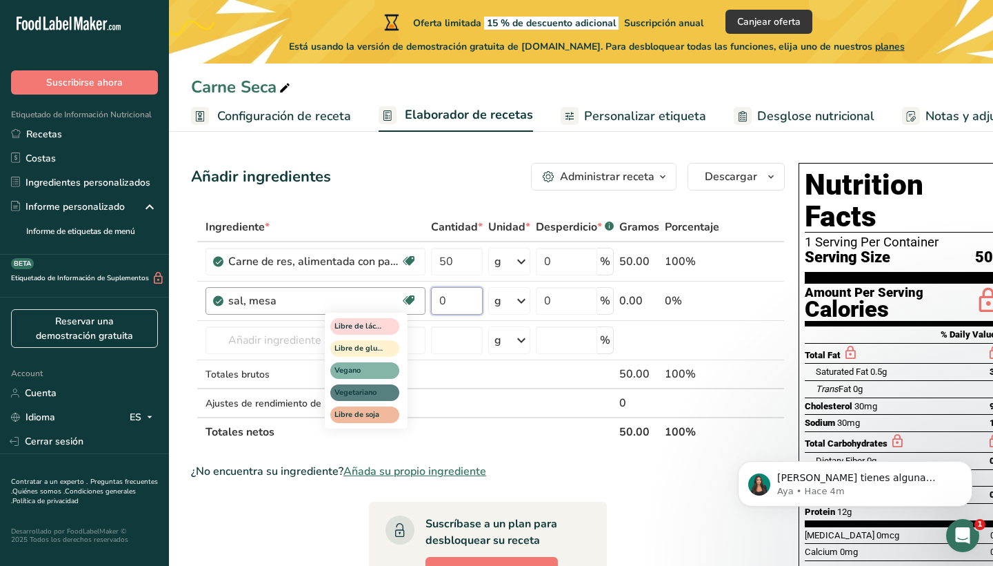
type input "5"
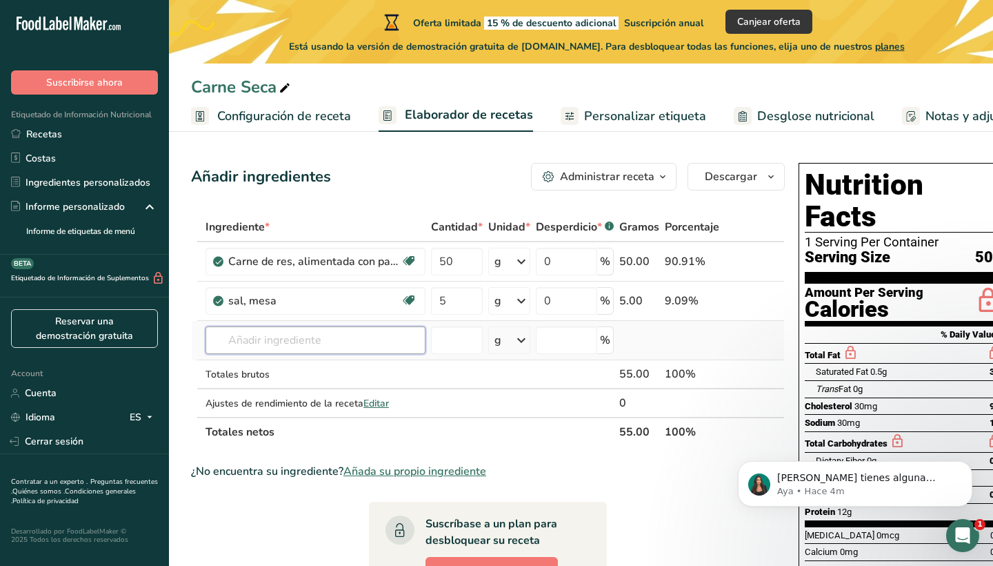
click at [265, 344] on div "Ingrediente * Cantidad * Unidad * Desperdicio * .a-a{fill:#347362;}.b-a{fill:#f…" at bounding box center [488, 329] width 594 height 234
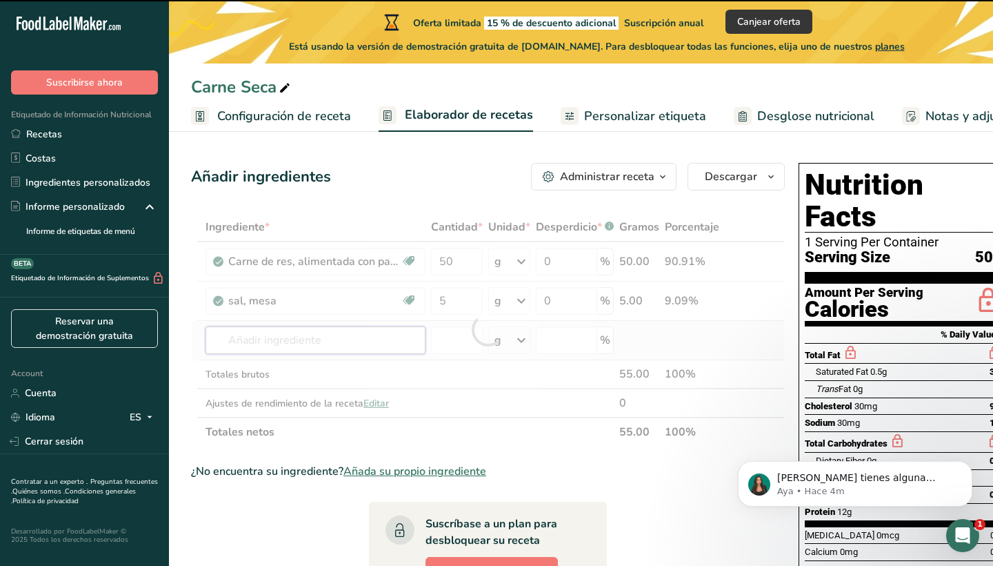
type input "p"
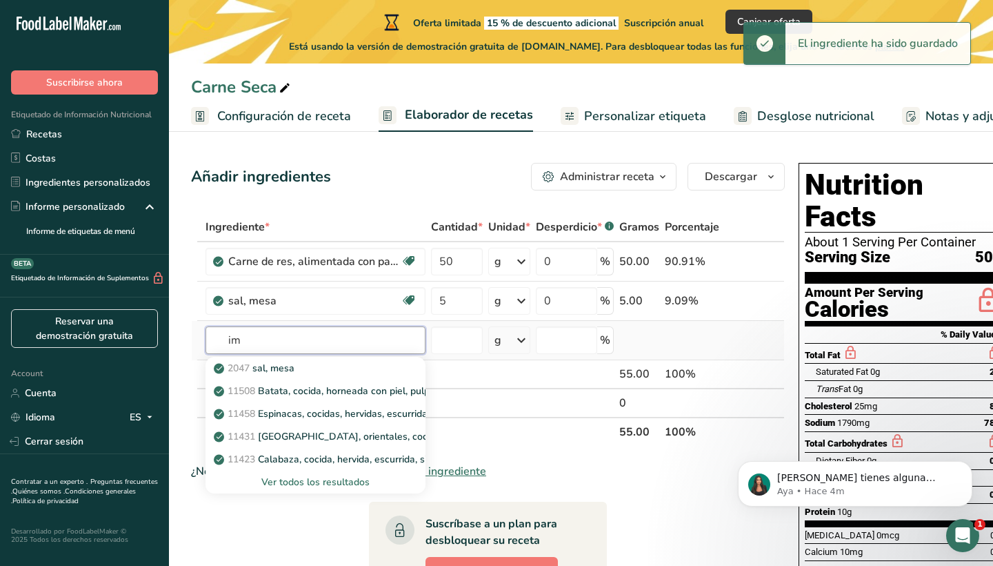
type input "i"
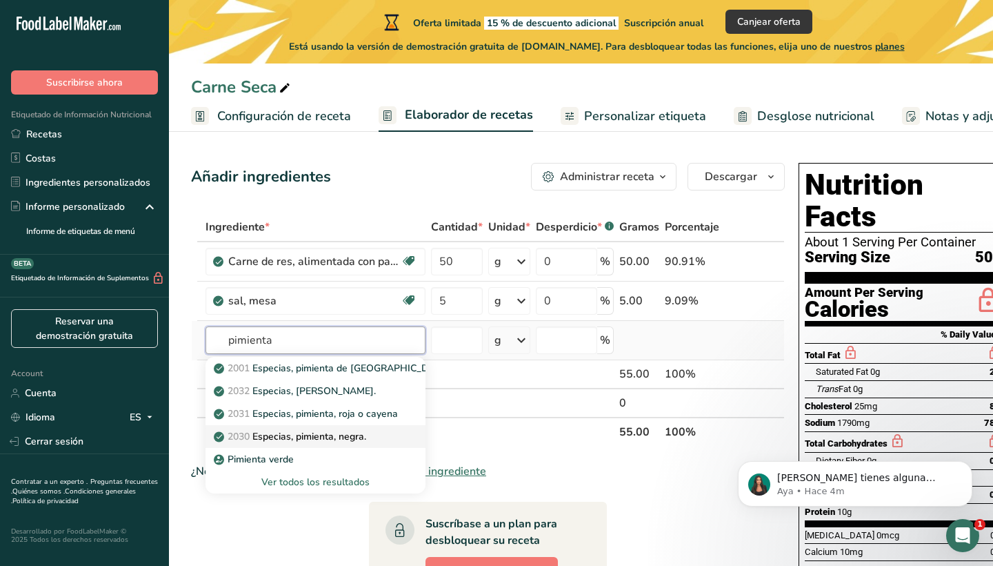
type input "pimienta"
click at [384, 440] on div "2030 Especias, pimienta, negra." at bounding box center [305, 436] width 176 height 14
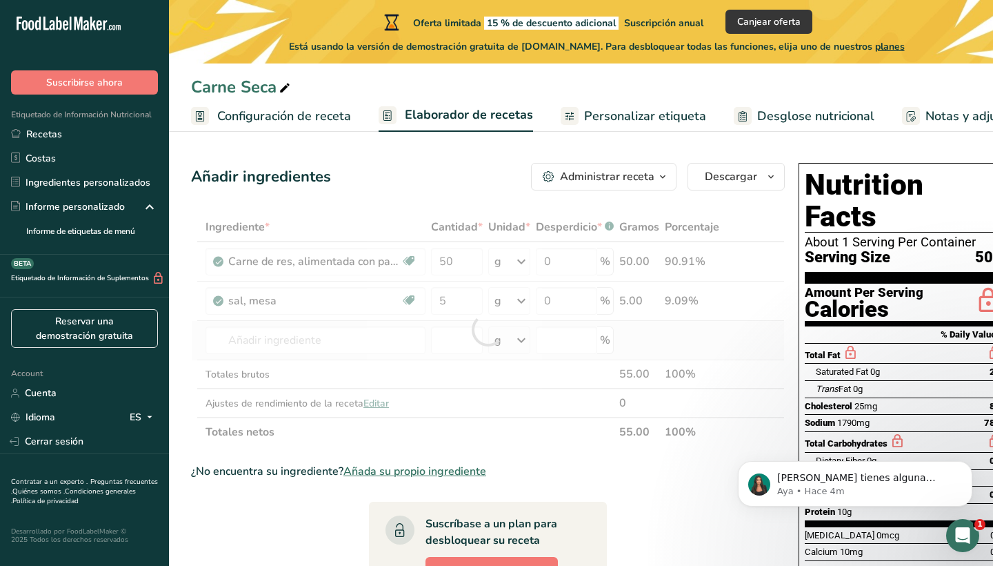
type input "Spices, pepper, black"
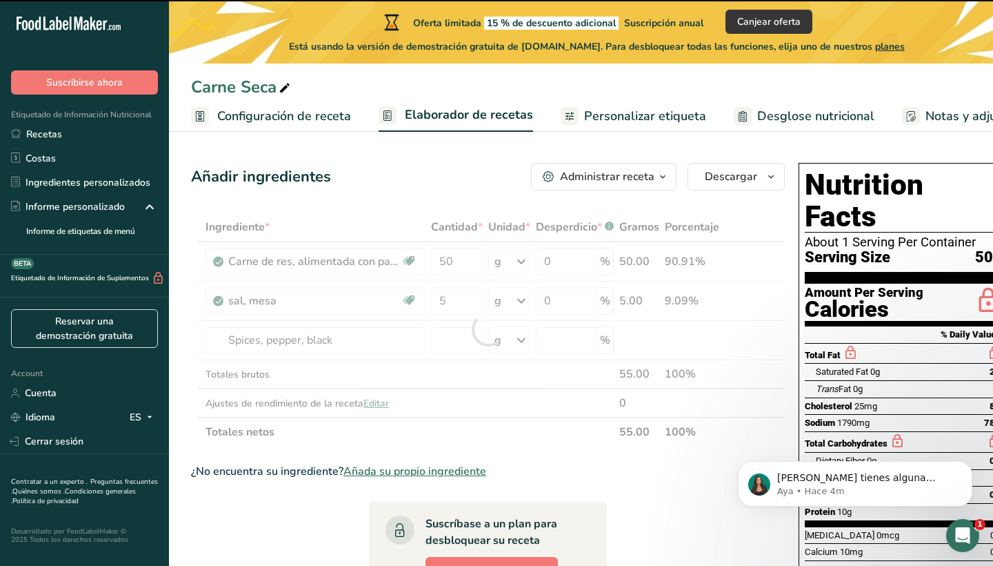
type input "0"
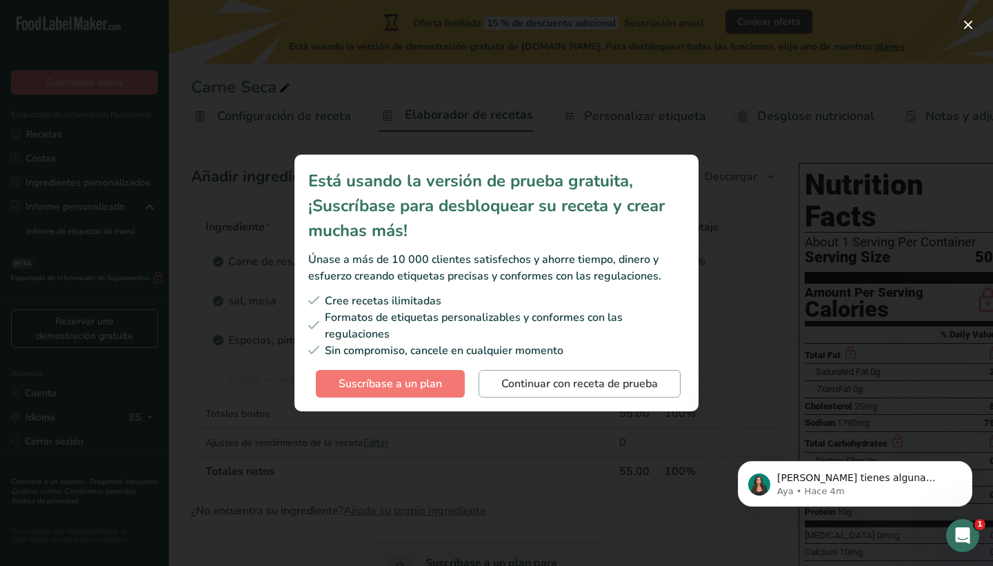
click at [511, 380] on span "Continuar con receta de prueba" at bounding box center [580, 383] width 157 height 17
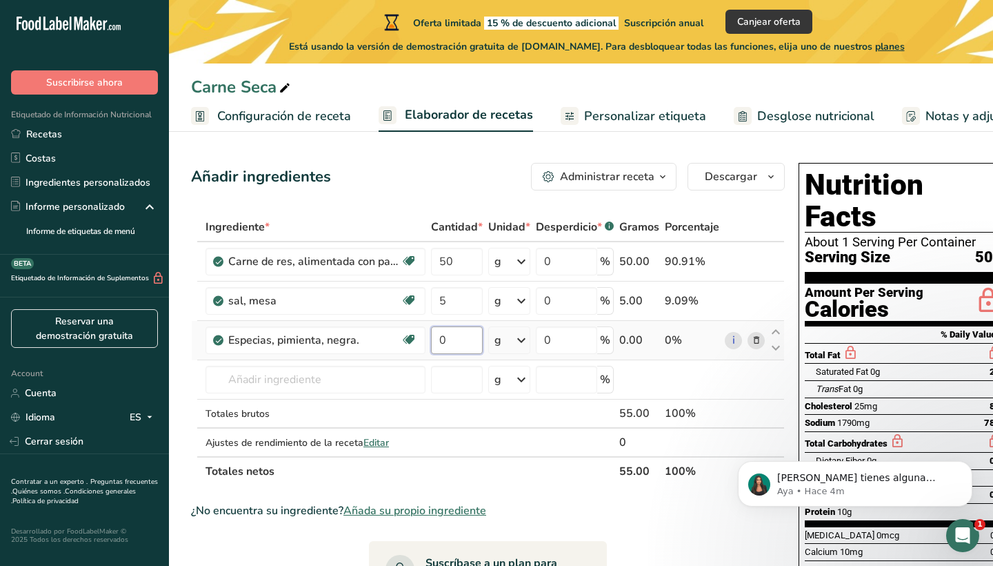
click at [458, 343] on input "0" at bounding box center [457, 340] width 52 height 28
type input "3"
click at [336, 381] on div "Ingrediente * Cantidad * Unidad * Desperdicio * .a-a{fill:#347362;}.b-a{fill:#f…" at bounding box center [488, 348] width 594 height 273
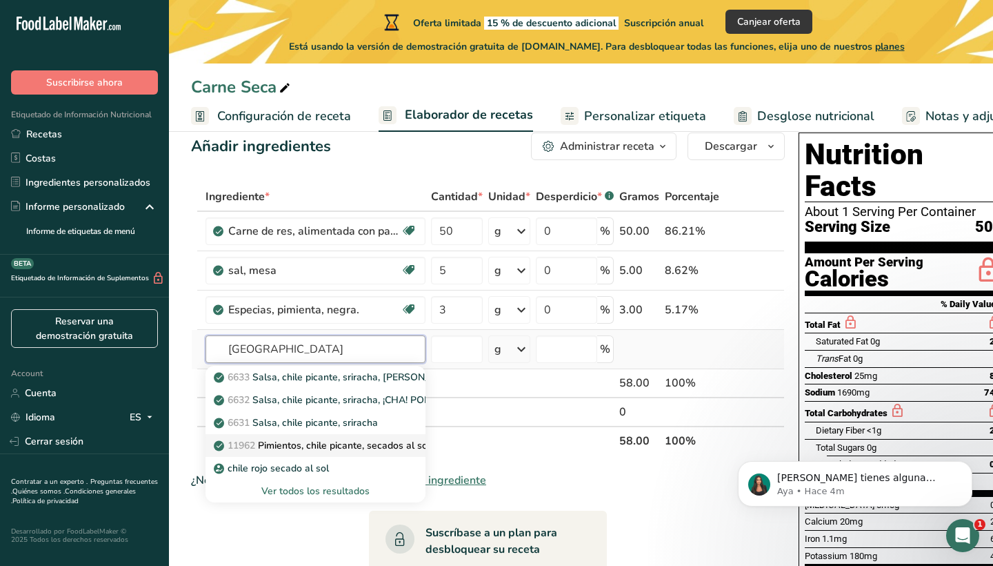
scroll to position [70, 0]
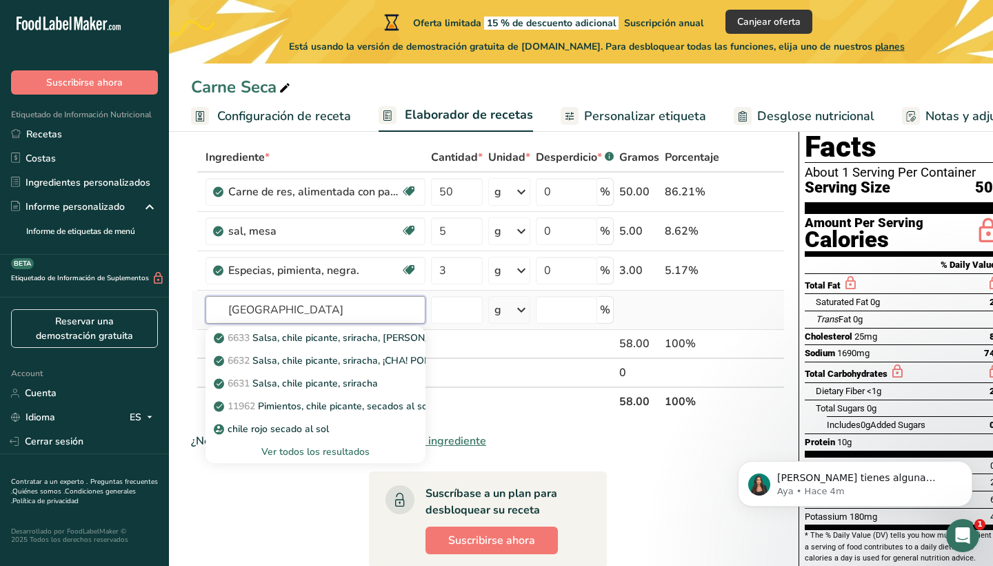
type input "[GEOGRAPHIC_DATA]"
click at [361, 448] on div "Ver todos los resultados" at bounding box center [316, 451] width 198 height 14
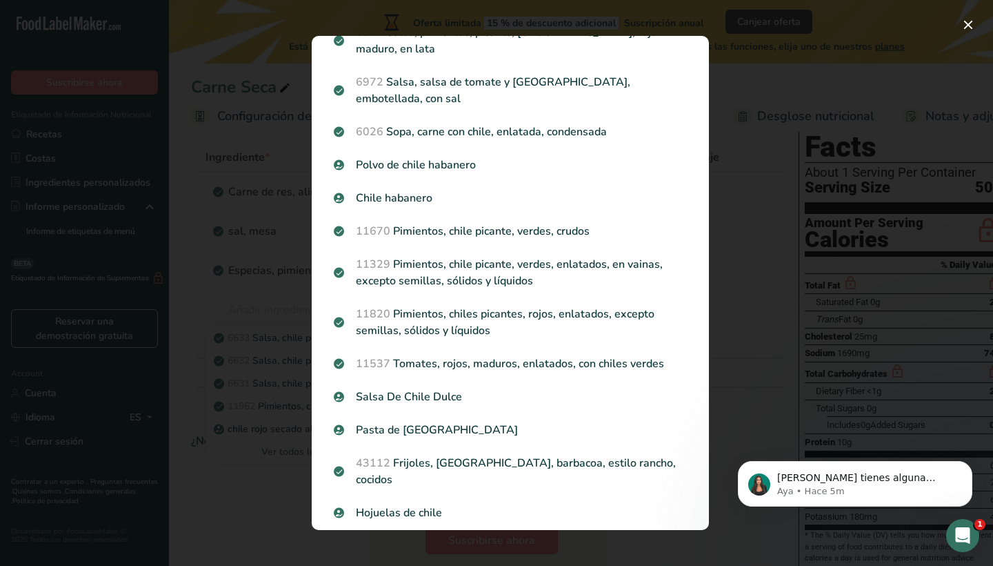
scroll to position [607, 0]
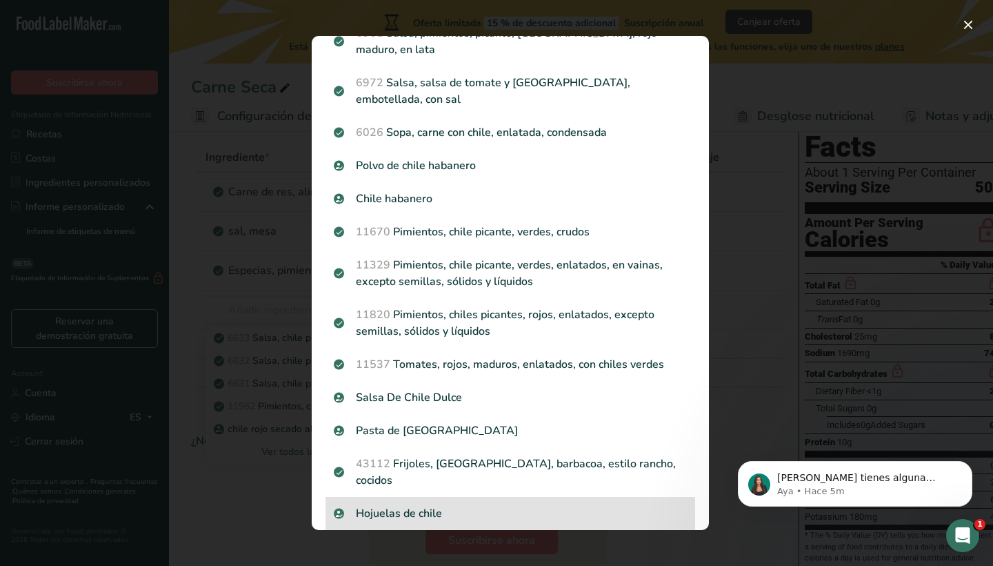
click at [446, 505] on p "Hojuelas de chile" at bounding box center [510, 513] width 353 height 17
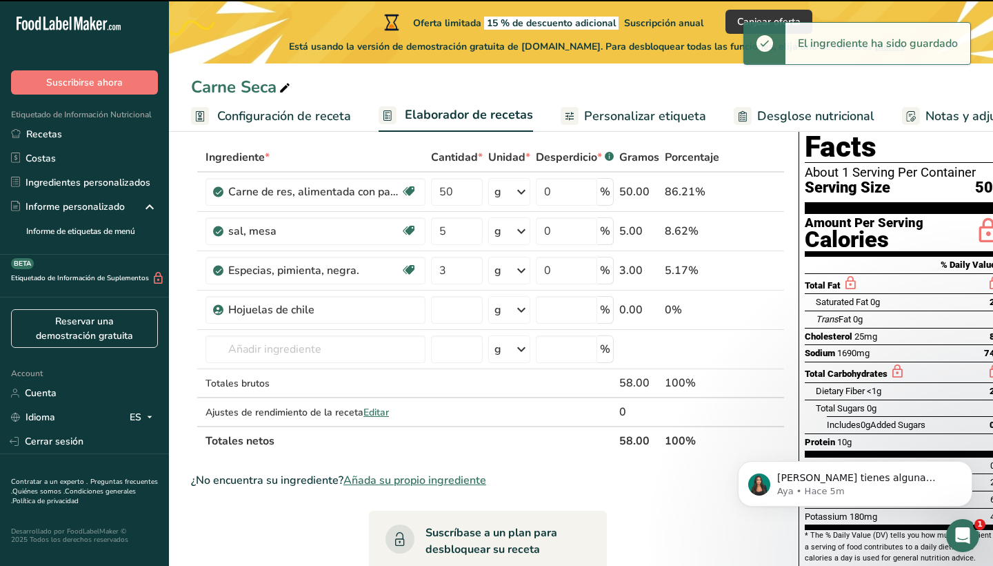
type input "0"
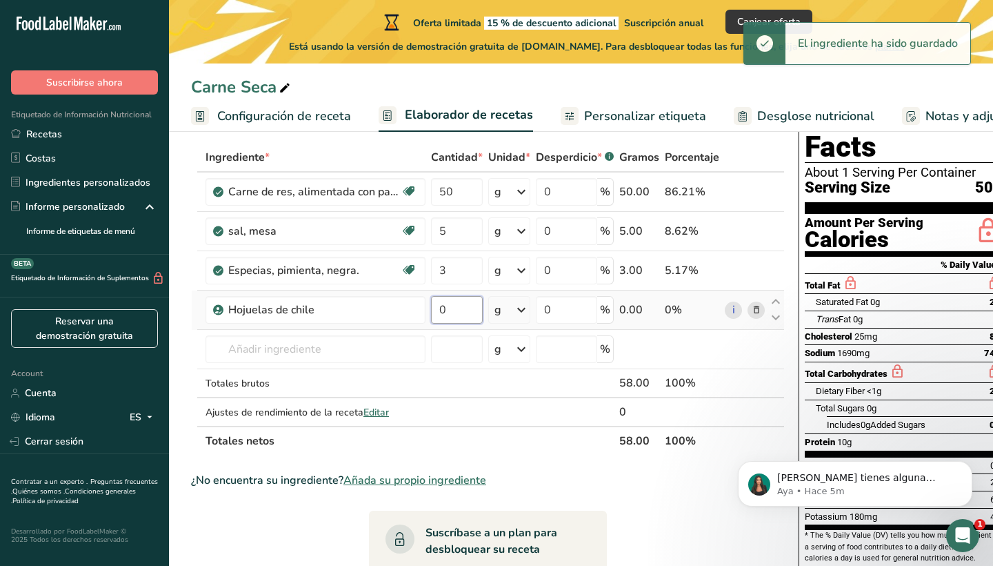
click at [464, 311] on input "0" at bounding box center [457, 310] width 52 height 28
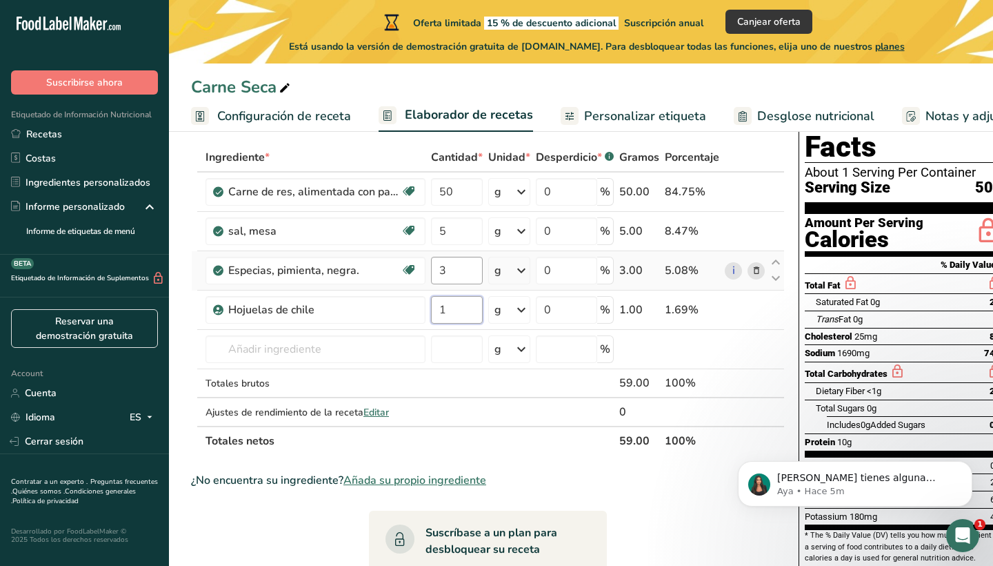
type input "1"
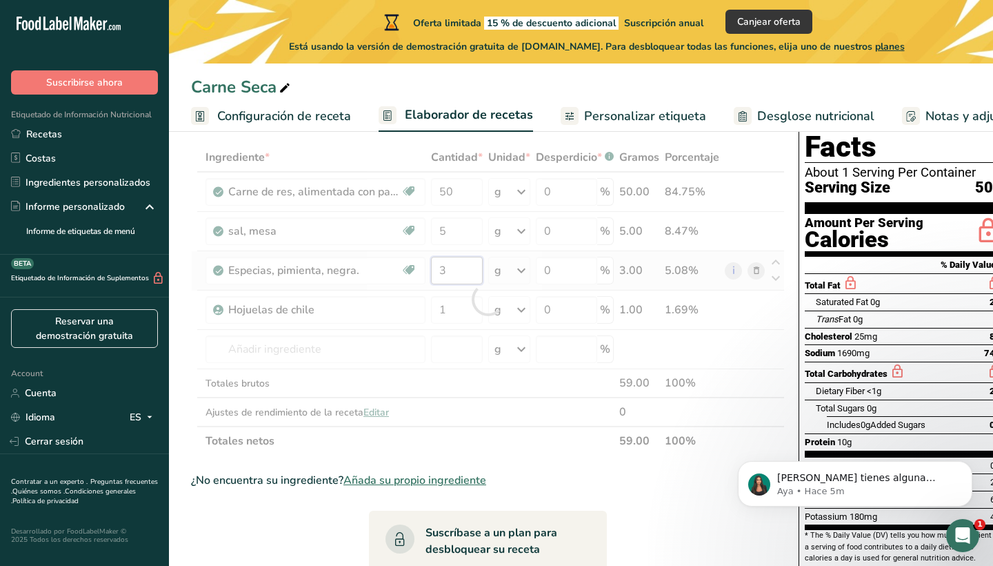
click at [461, 275] on div "Ingrediente * Cantidad * Unidad * Desperdicio * .a-a{fill:#347362;}.b-a{fill:#f…" at bounding box center [488, 299] width 594 height 313
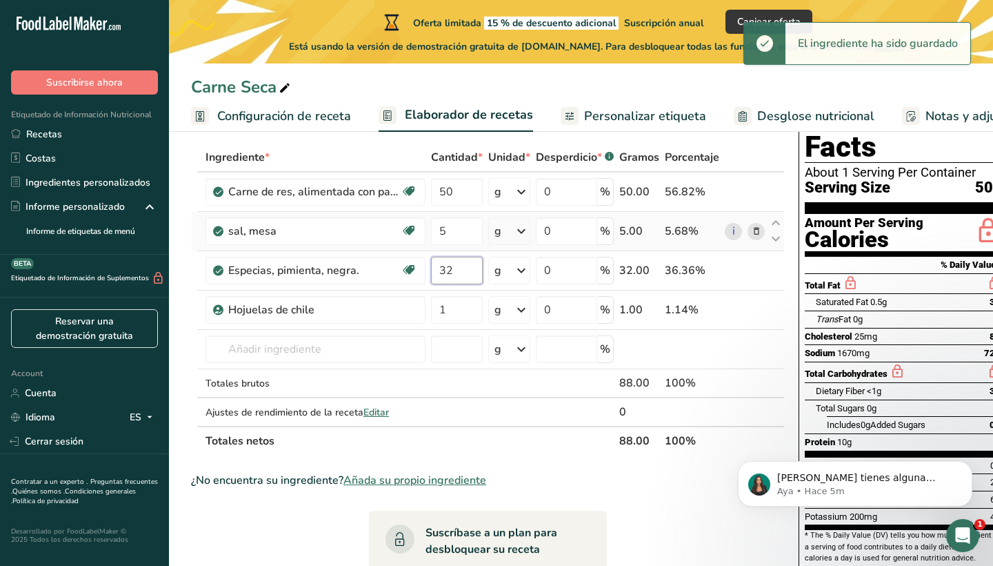
type input "3"
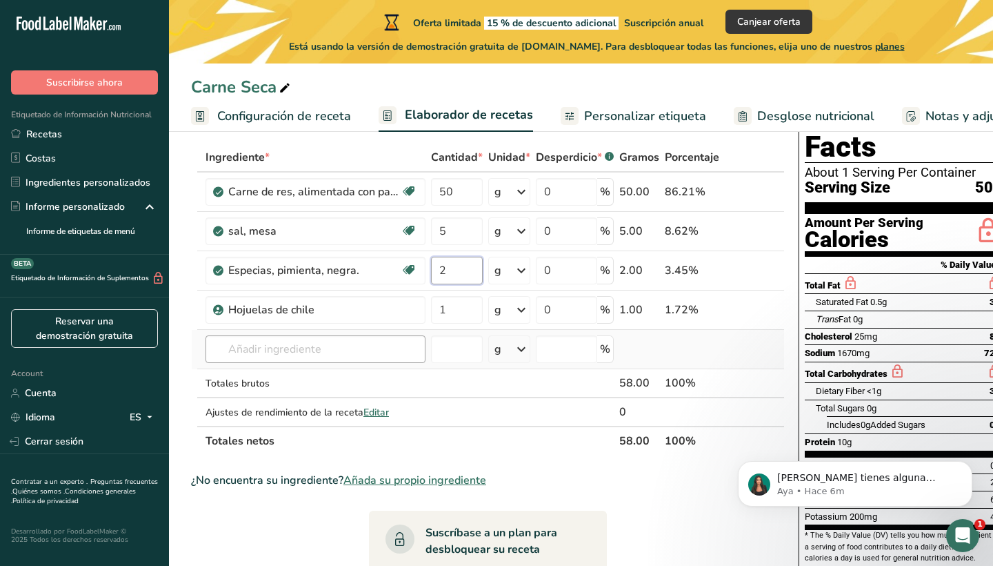
type input "2"
click at [350, 355] on div "Ingrediente * Cantidad * Unidad * Desperdicio * .a-a{fill:#347362;}.b-a{fill:#f…" at bounding box center [488, 299] width 594 height 313
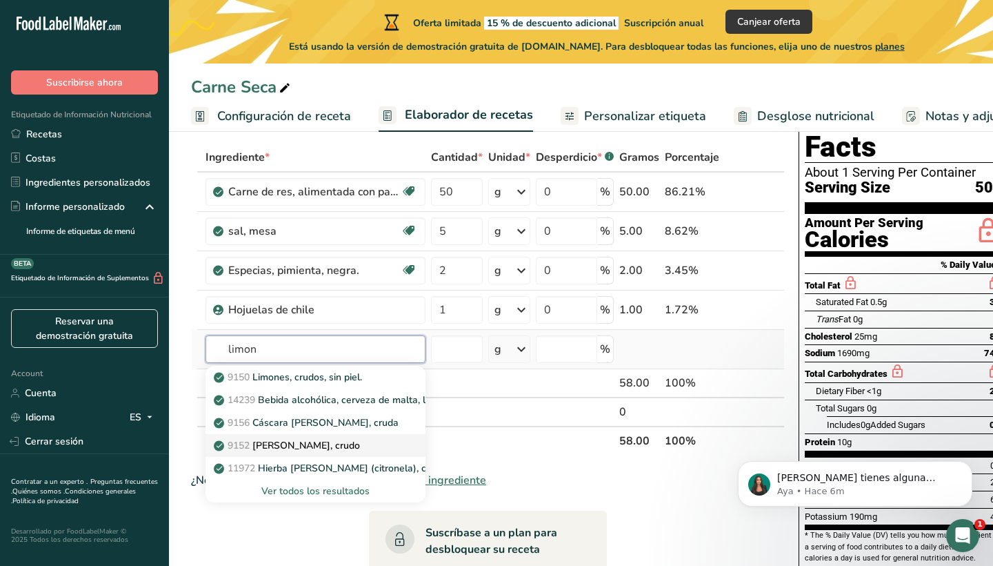
type input "limon"
click at [329, 444] on p "9152 [PERSON_NAME], crudo" at bounding box center [289, 445] width 144 height 14
type input "Lemon juice, raw"
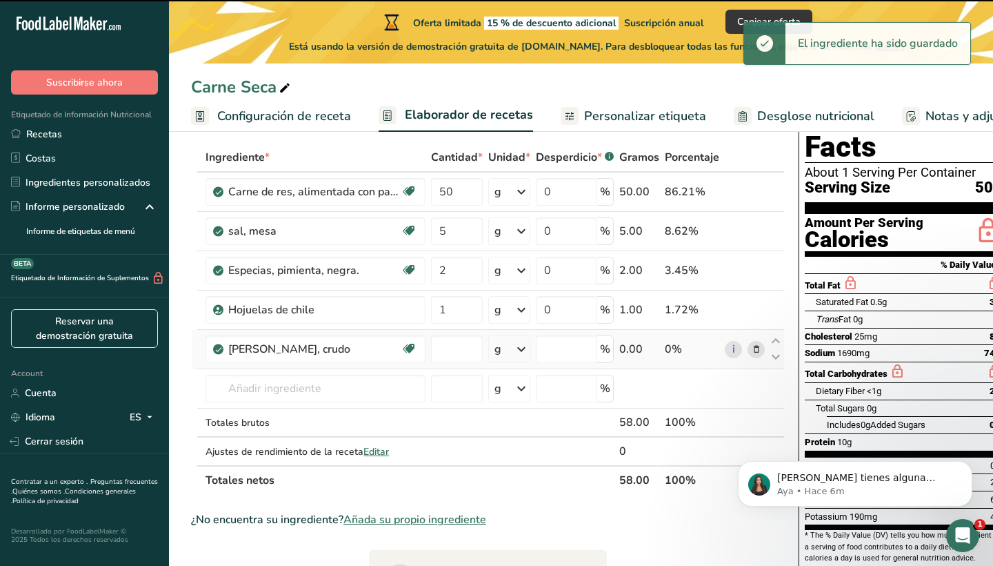
type input "0"
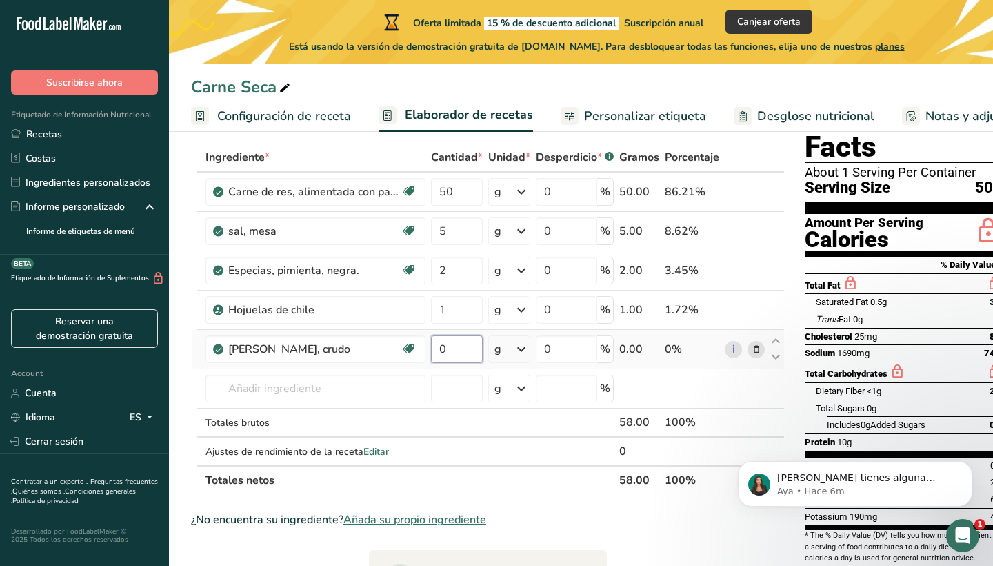
click at [471, 351] on input "0" at bounding box center [457, 349] width 52 height 28
type input "80"
click at [469, 190] on div "Ingrediente * Cantidad * Unidad * Desperdicio * .a-a{fill:#347362;}.b-a{fill:#f…" at bounding box center [488, 319] width 594 height 352
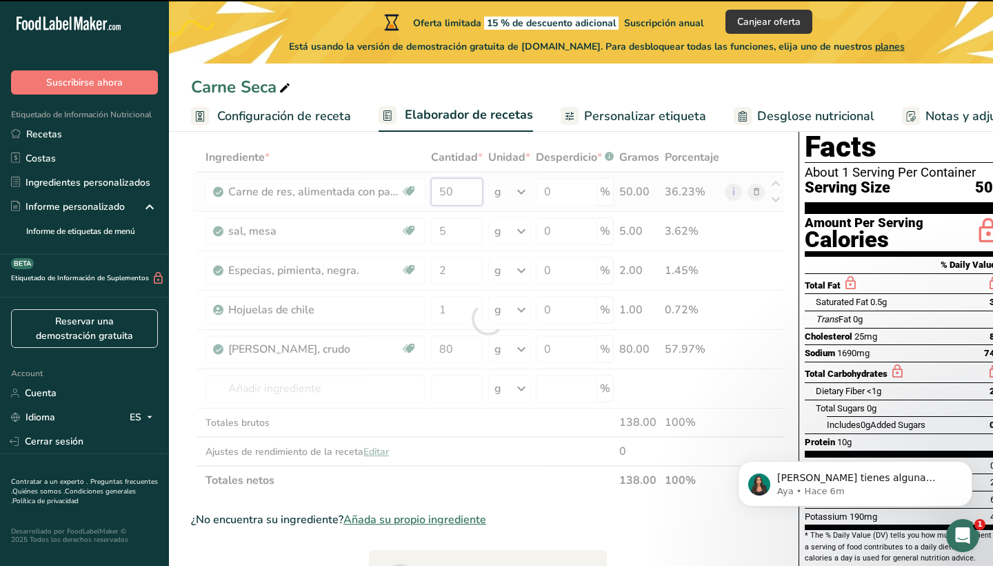
type input "5"
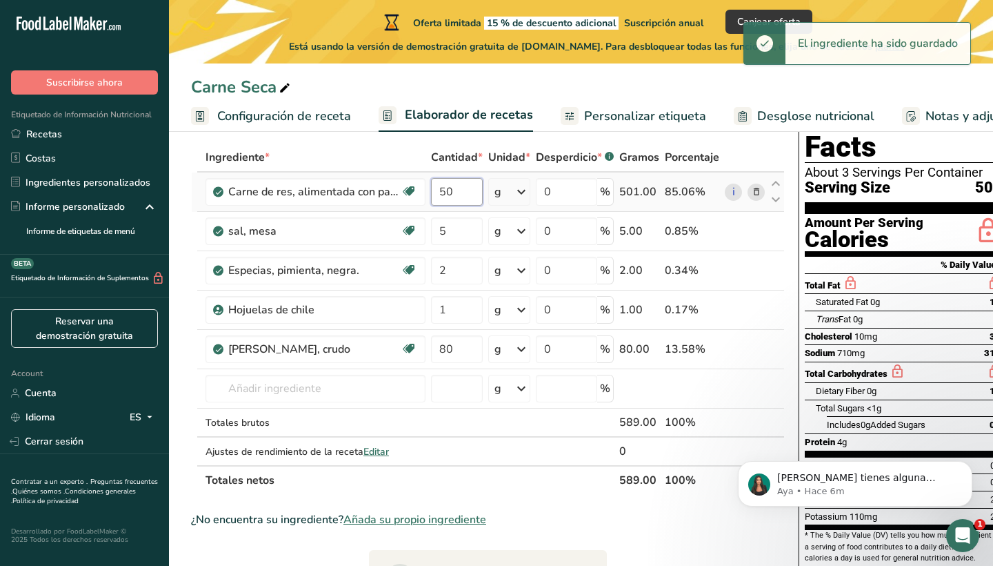
type input "5"
type input "1"
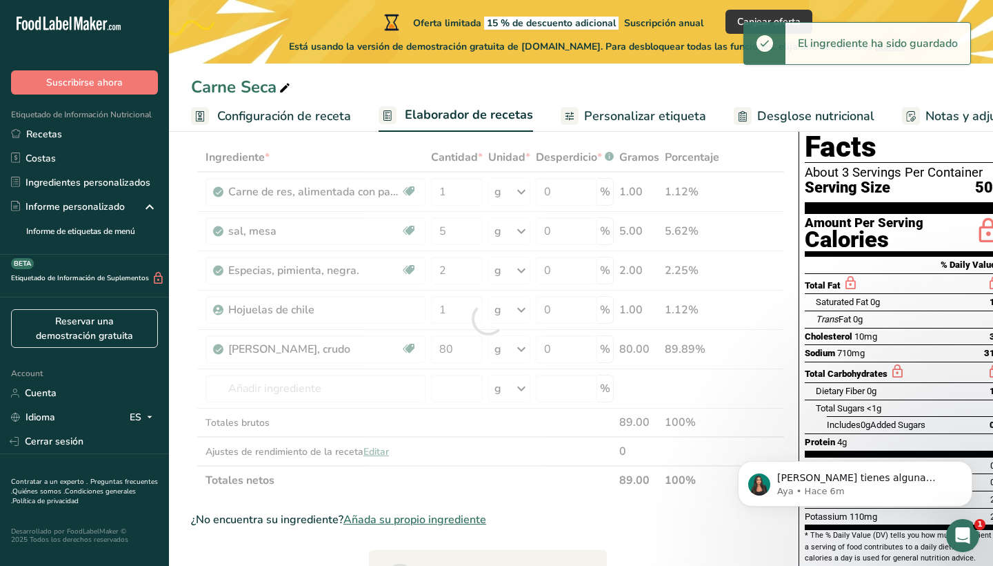
click at [509, 192] on div "Ingrediente * Cantidad * Unidad * Desperdicio * .a-a{fill:#347362;}.b-a{fill:#f…" at bounding box center [488, 319] width 594 height 352
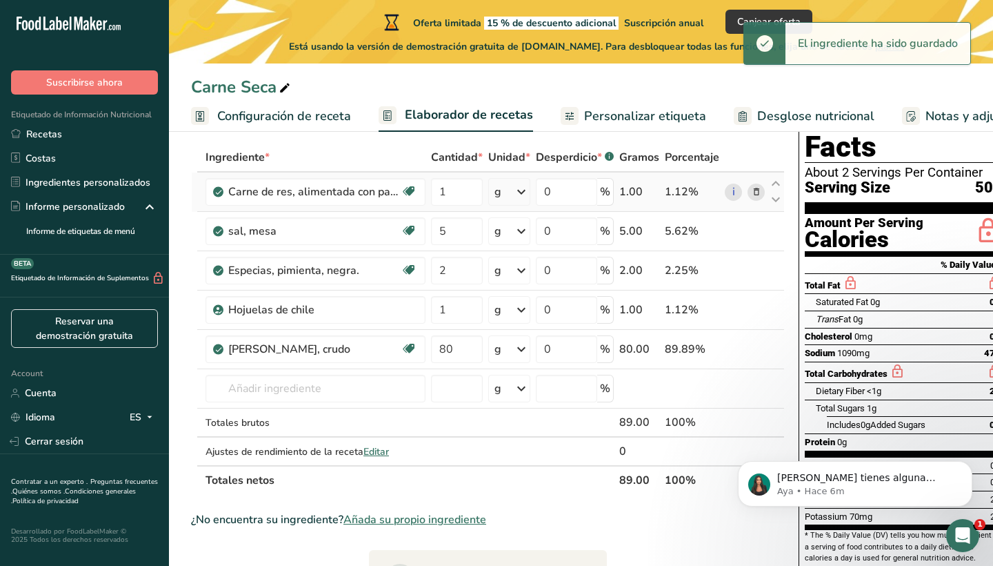
click at [518, 192] on icon at bounding box center [521, 191] width 17 height 25
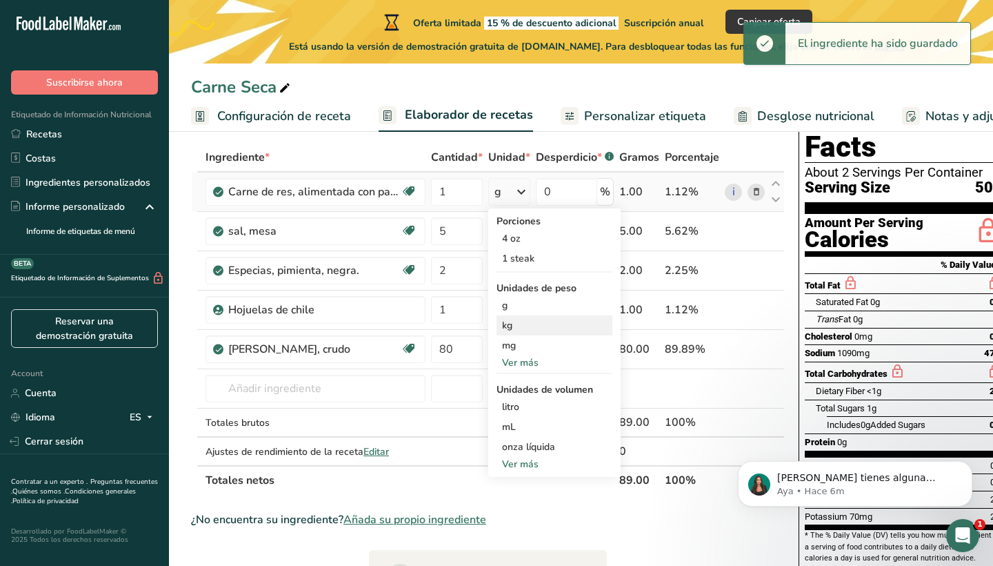
click at [526, 332] on div "kg" at bounding box center [555, 325] width 116 height 20
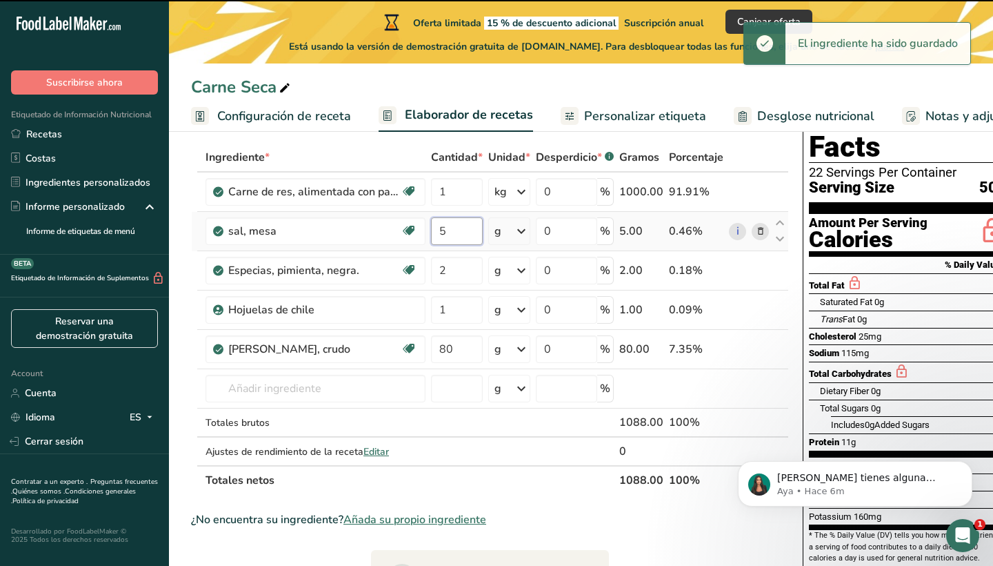
click at [460, 230] on input "5" at bounding box center [457, 231] width 52 height 28
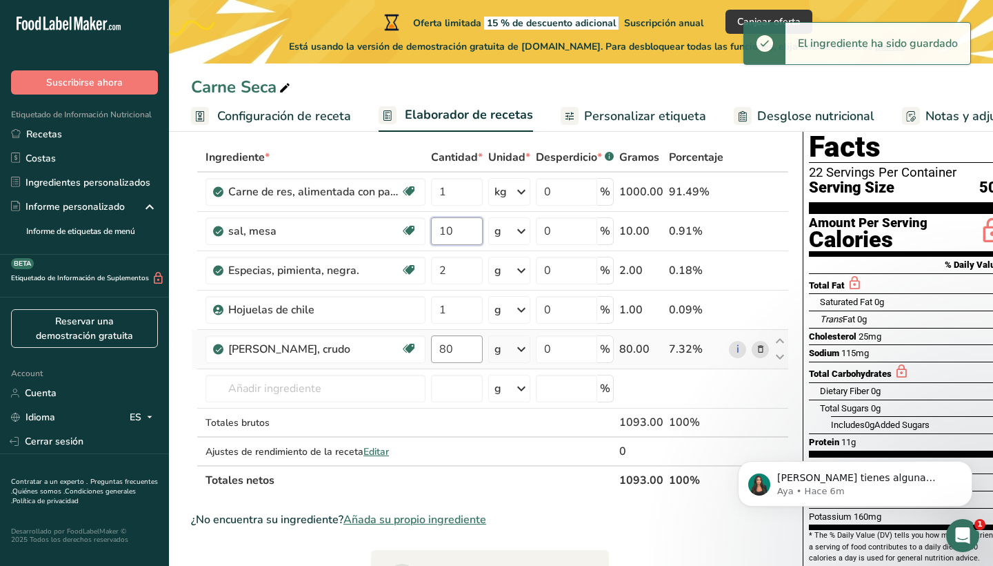
type input "10"
click at [470, 359] on div "Ingrediente * Cantidad * Unidad * Desperdicio * .a-a{fill:#347362;}.b-a{fill:#f…" at bounding box center [490, 319] width 598 height 352
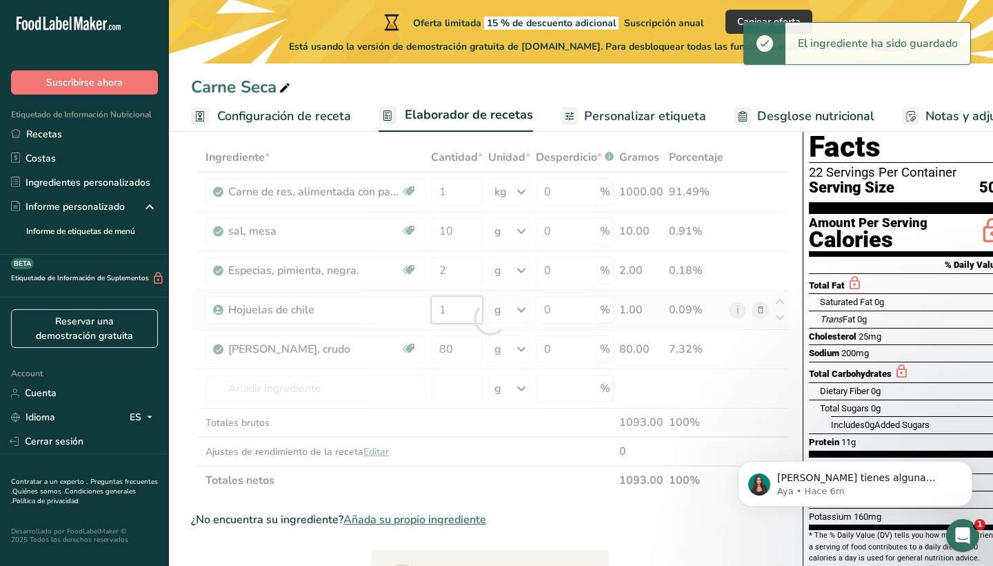
click at [477, 322] on div "Ingrediente * Cantidad * Unidad * Desperdicio * .a-a{fill:#347362;}.b-a{fill:#f…" at bounding box center [490, 319] width 598 height 352
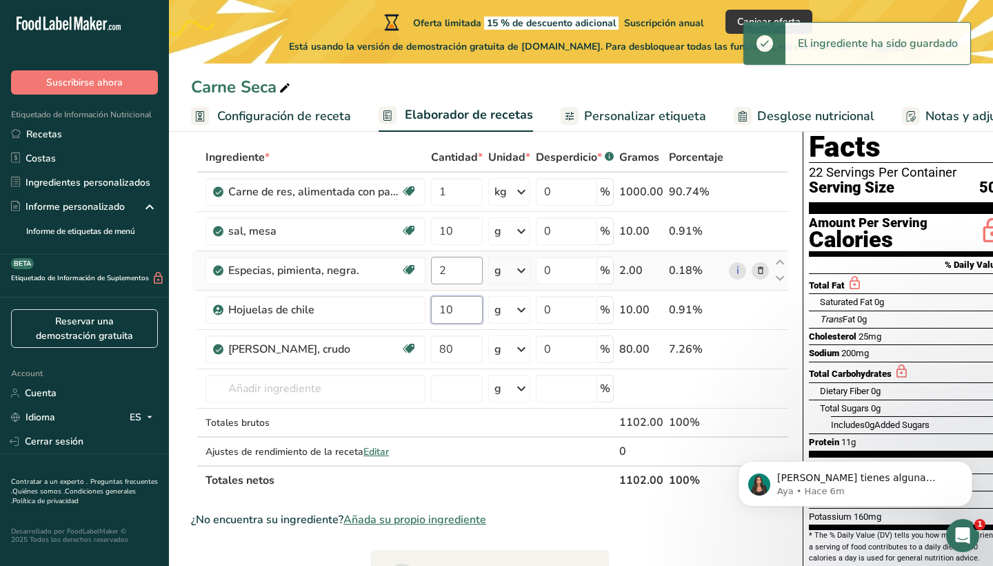
type input "10"
click at [473, 272] on div "Ingrediente * Cantidad * Unidad * Desperdicio * .a-a{fill:#347362;}.b-a{fill:#f…" at bounding box center [490, 319] width 598 height 352
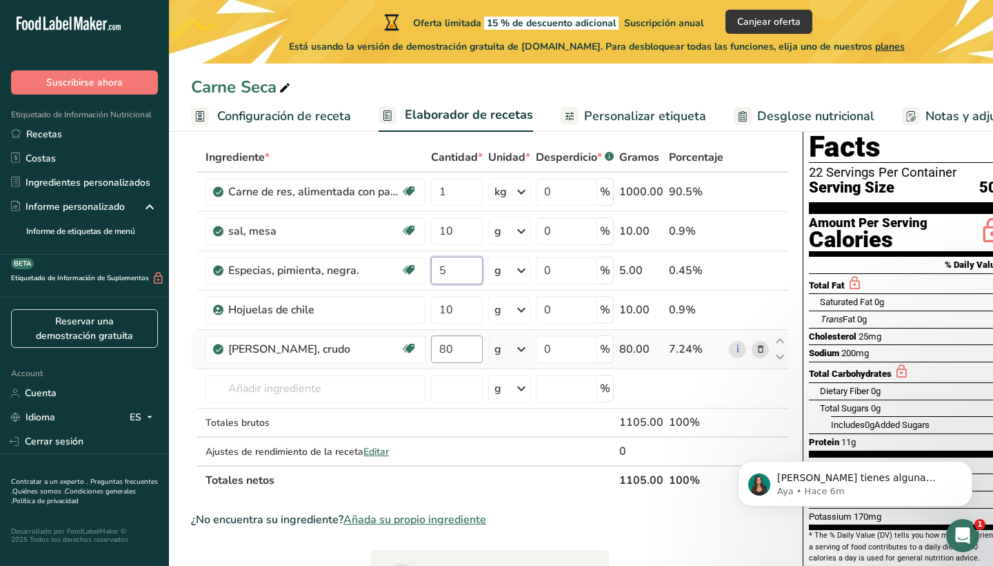
type input "5"
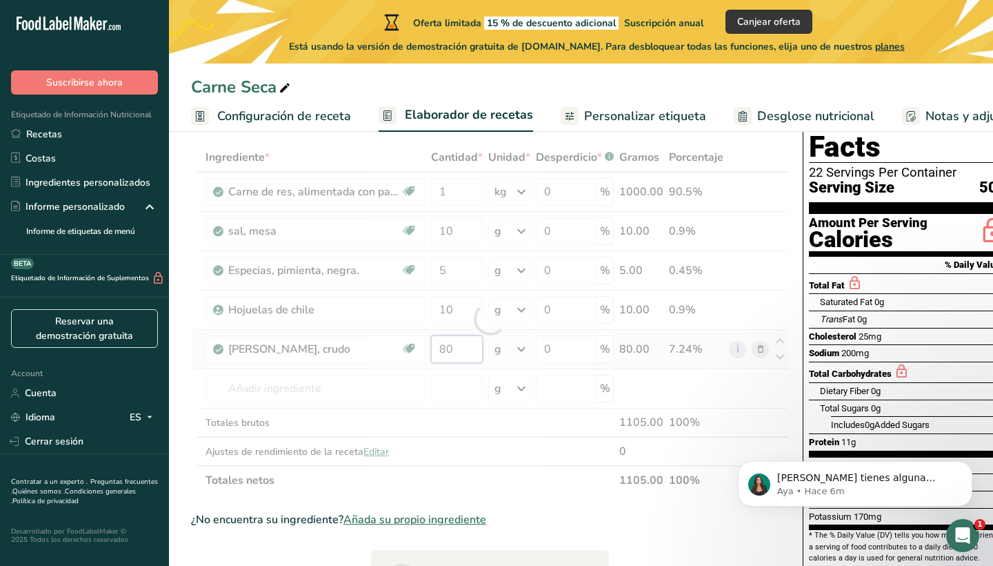
click at [474, 351] on div "Ingrediente * Cantidad * Unidad * Desperdicio * .a-a{fill:#347362;}.b-a{fill:#f…" at bounding box center [490, 319] width 598 height 352
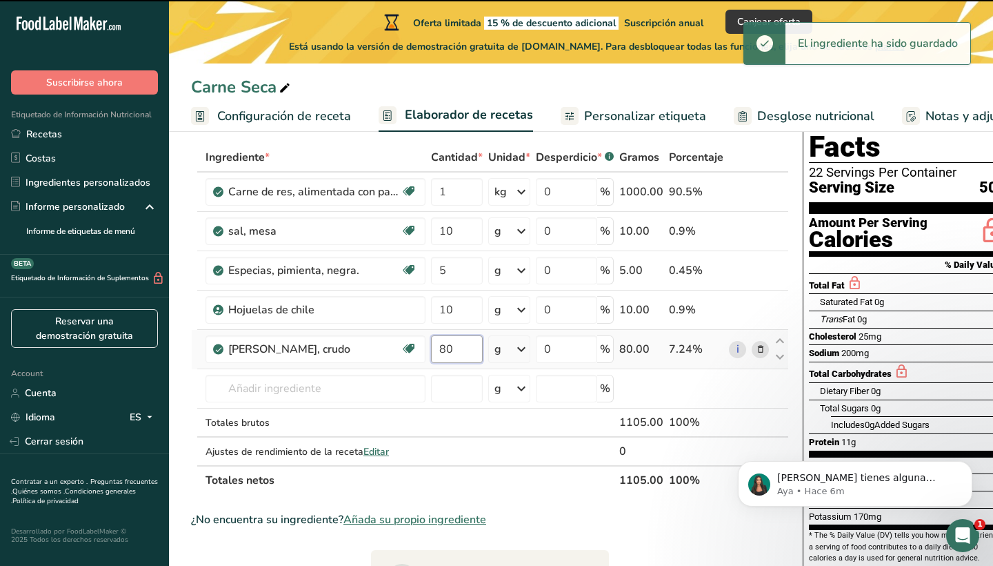
type input "8"
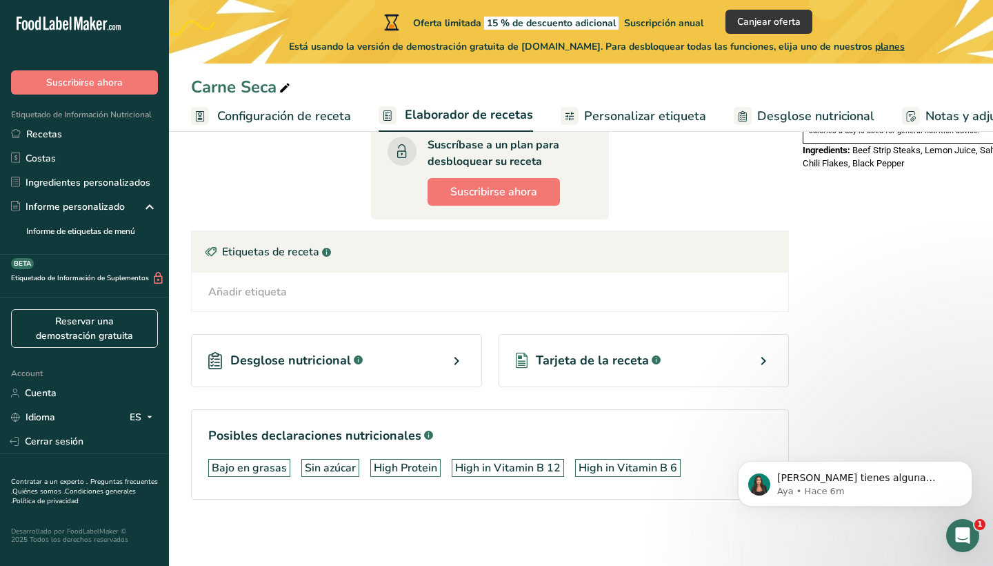
scroll to position [497, 0]
type input "60"
click at [448, 366] on icon at bounding box center [456, 360] width 17 height 25
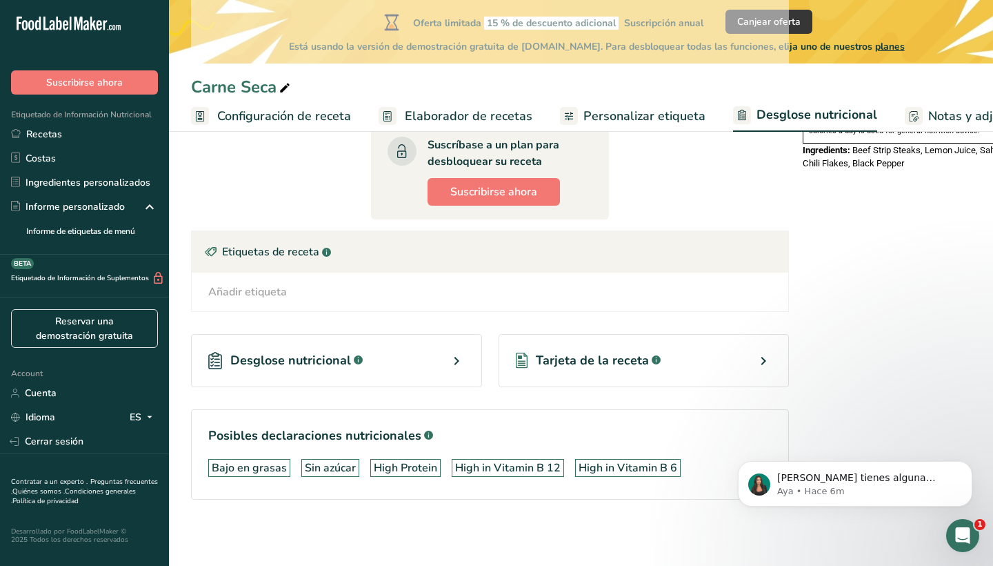
select select "Calories"
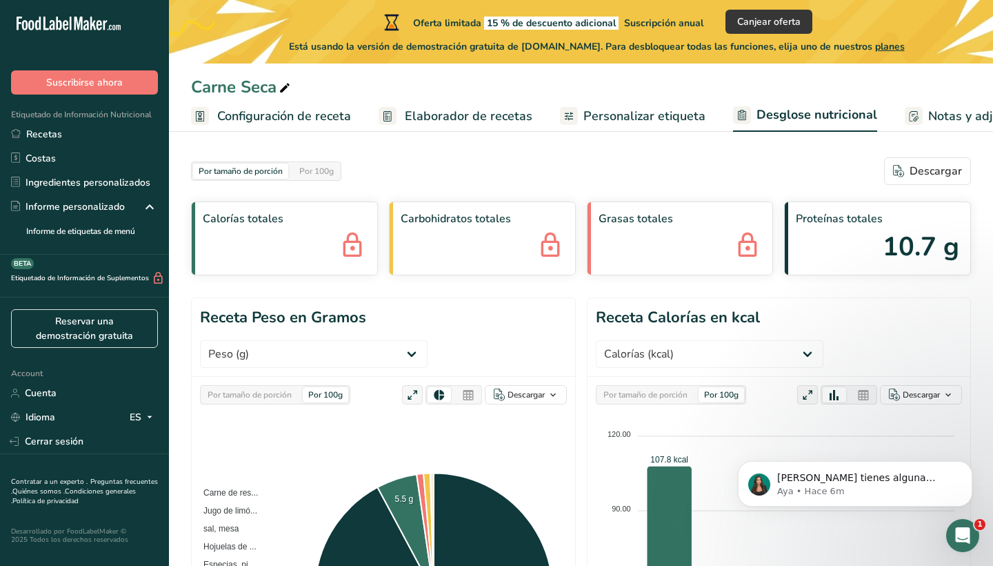
click at [941, 118] on span "Notas y adjuntos" at bounding box center [977, 116] width 96 height 19
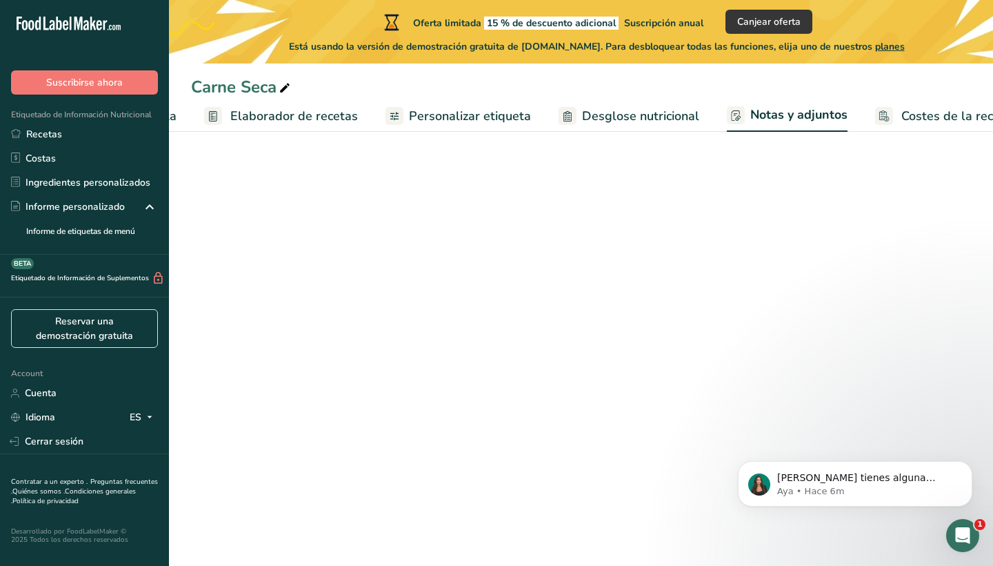
scroll to position [0, 209]
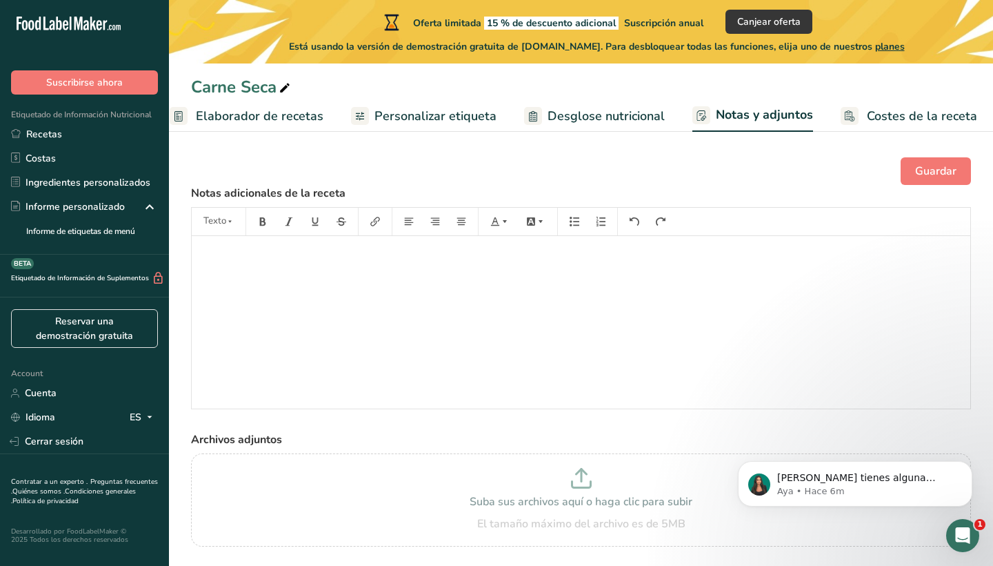
click at [743, 114] on span "Notas y adjuntos" at bounding box center [764, 115] width 97 height 19
click at [607, 114] on span "Desglose nutricional" at bounding box center [606, 116] width 117 height 19
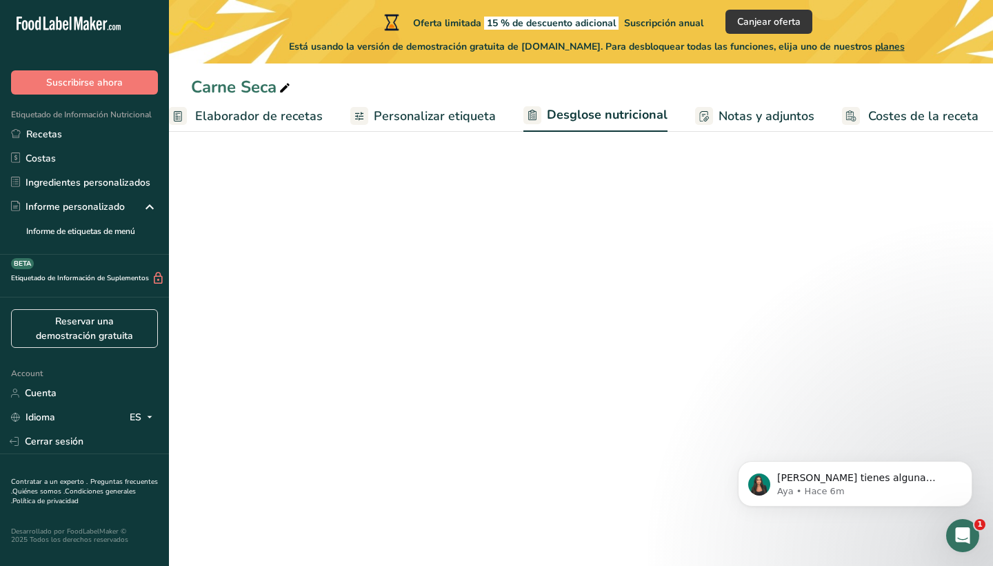
select select "Calories"
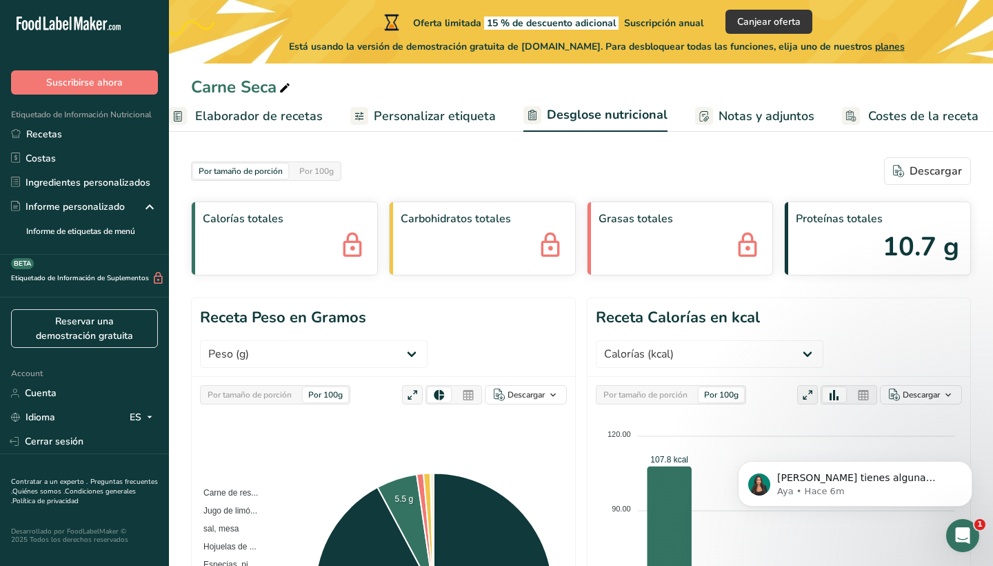
scroll to position [0, 0]
click at [324, 172] on div "Por 100g" at bounding box center [317, 171] width 46 height 15
